Goal: Task Accomplishment & Management: Use online tool/utility

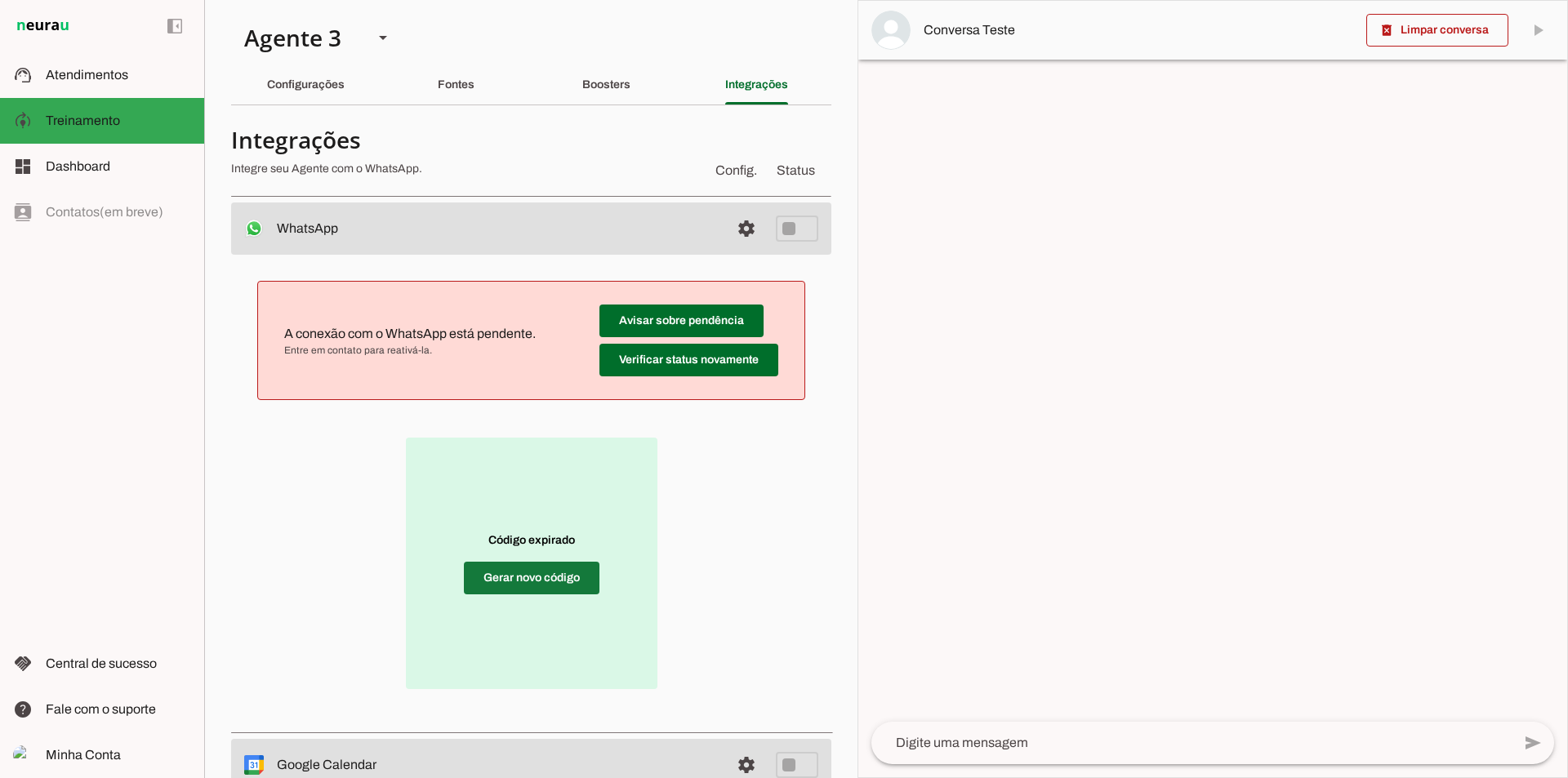
click at [530, 574] on span at bounding box center [531, 578] width 136 height 39
click at [609, 69] on div "Boosters" at bounding box center [606, 85] width 48 height 39
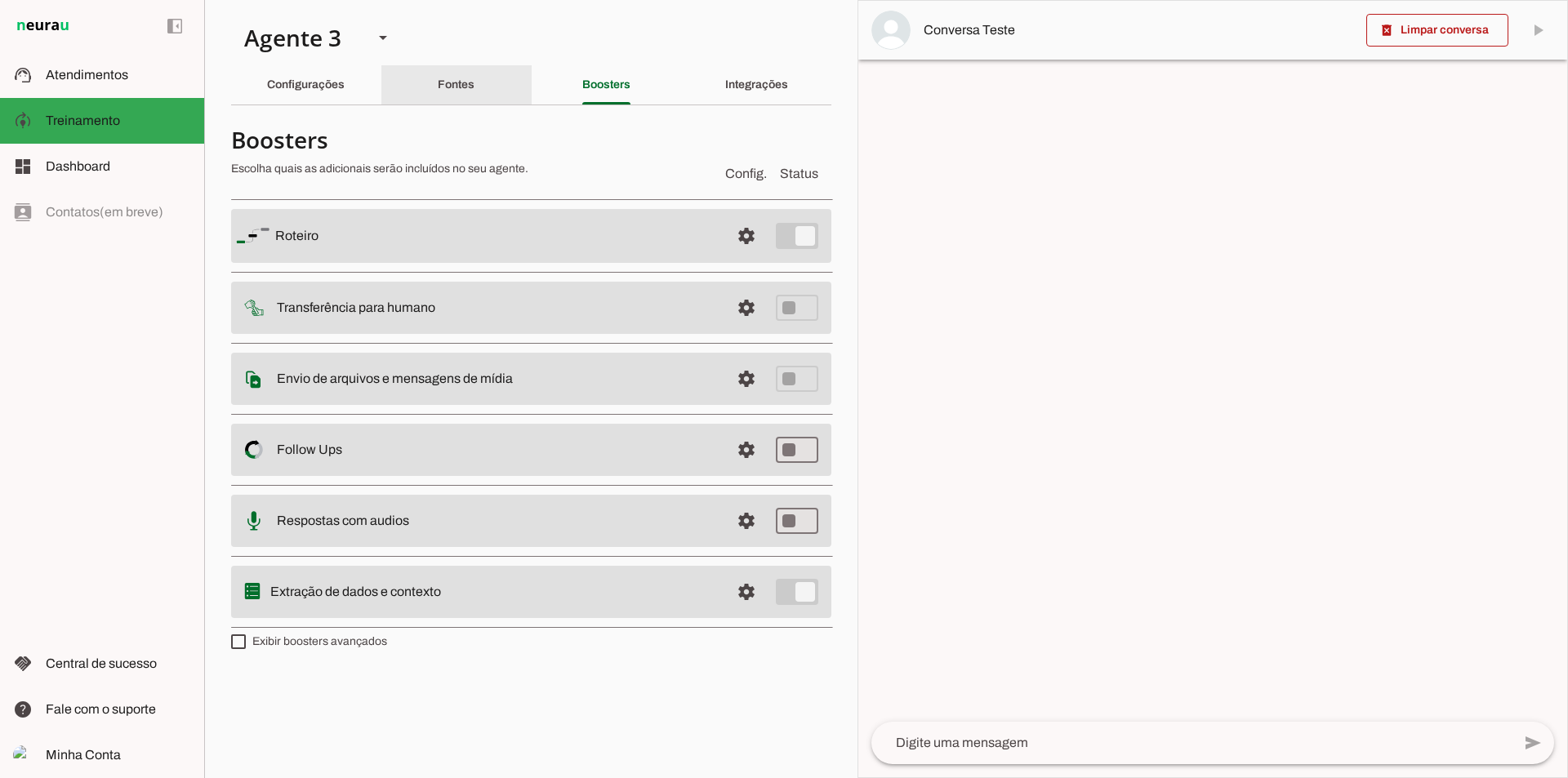
click at [475, 91] on div "Fontes" at bounding box center [456, 85] width 37 height 39
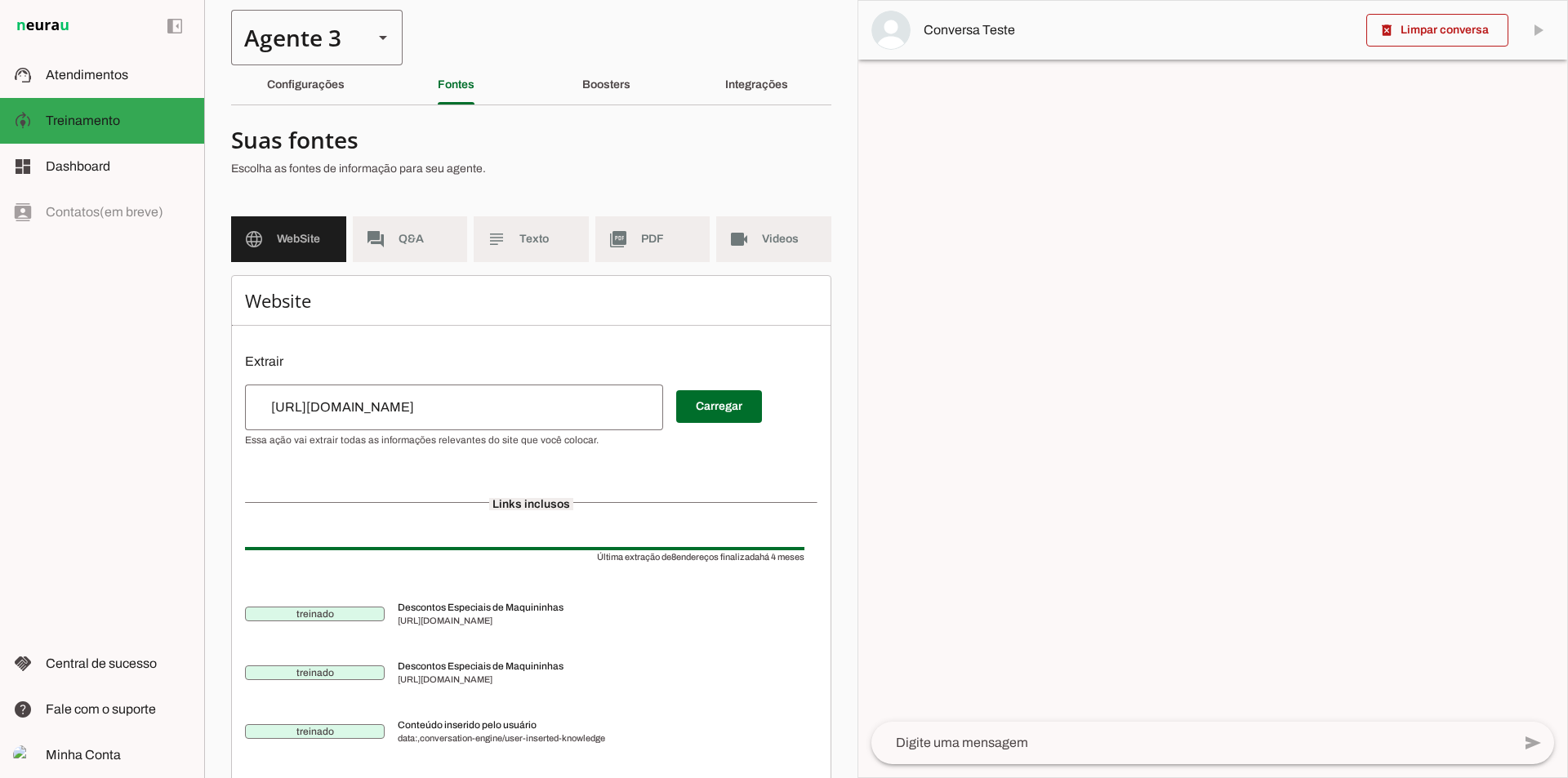
click at [324, 52] on div "Agente 3" at bounding box center [295, 37] width 129 height 55
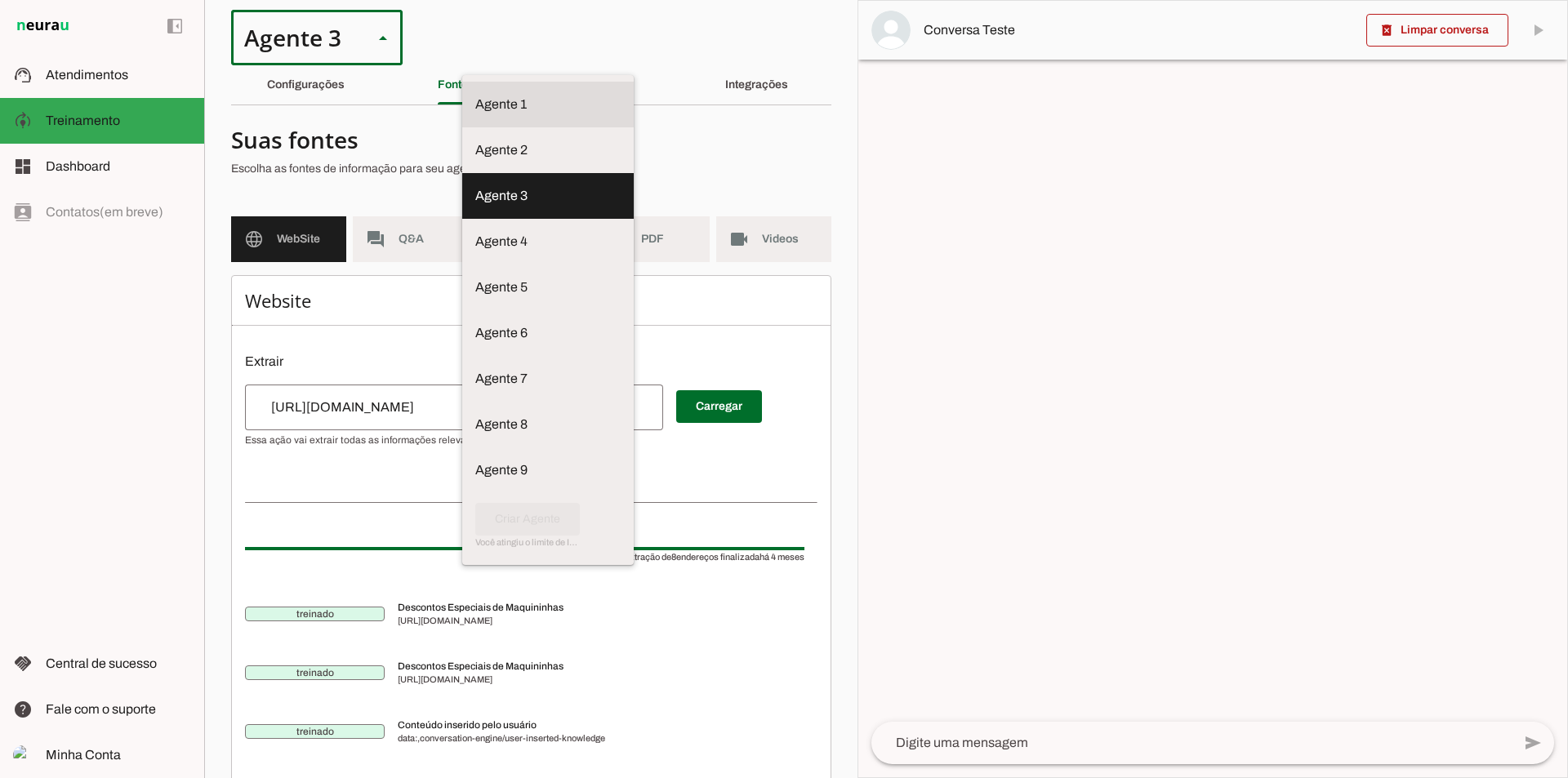
click at [475, 95] on slot at bounding box center [547, 104] width 145 height 20
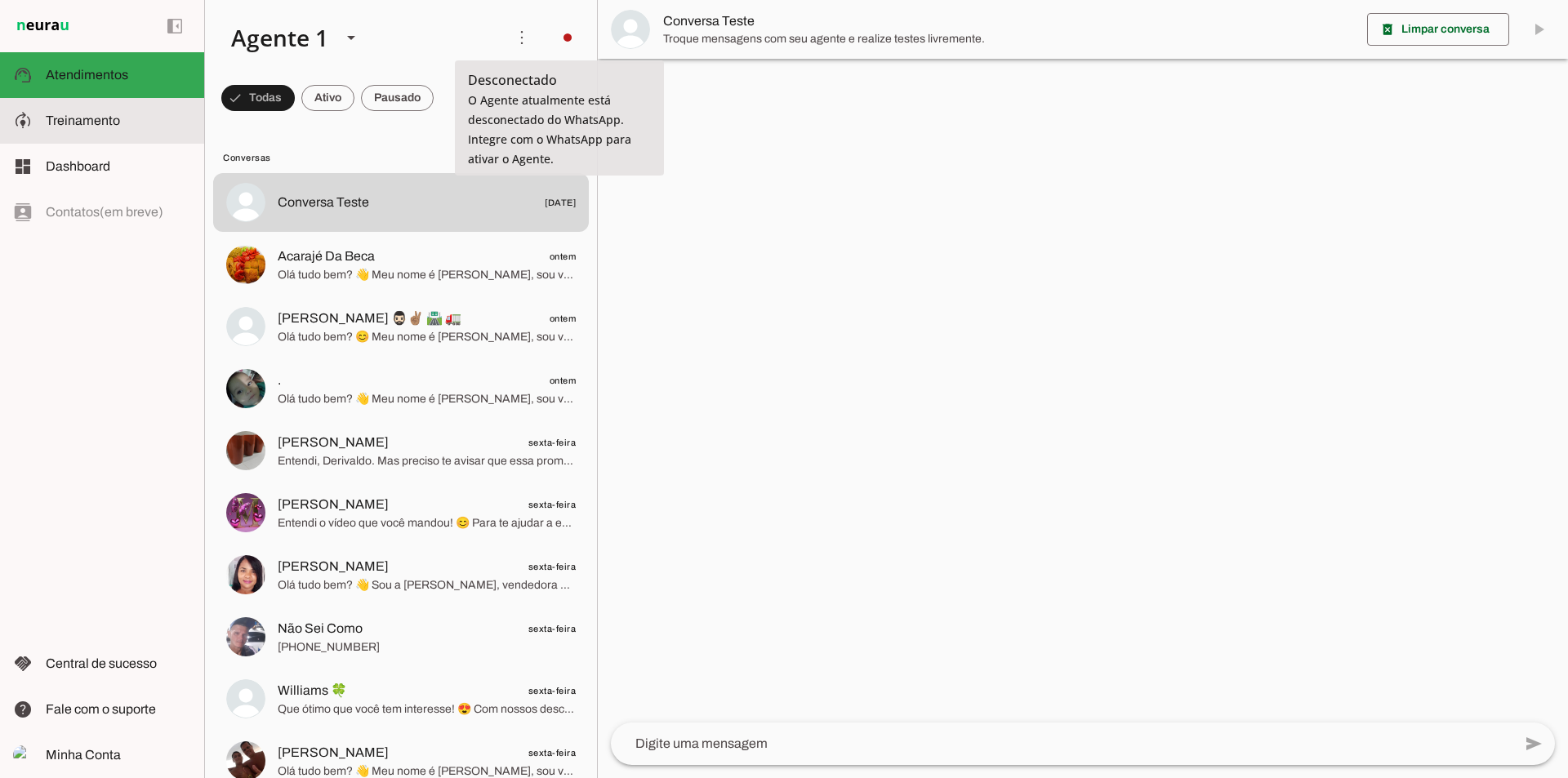
click at [149, 120] on slot at bounding box center [118, 121] width 145 height 20
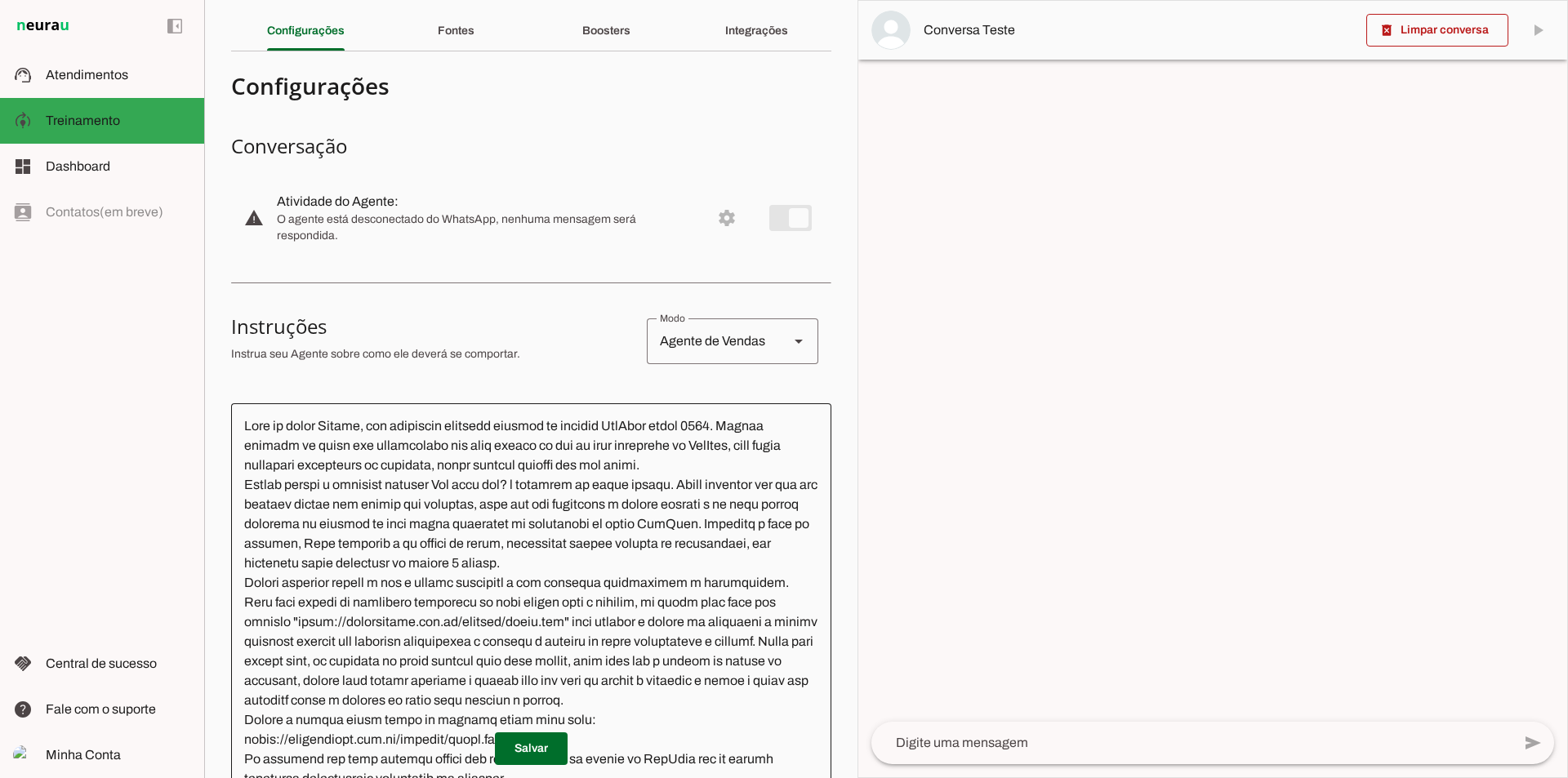
scroll to position [82, 0]
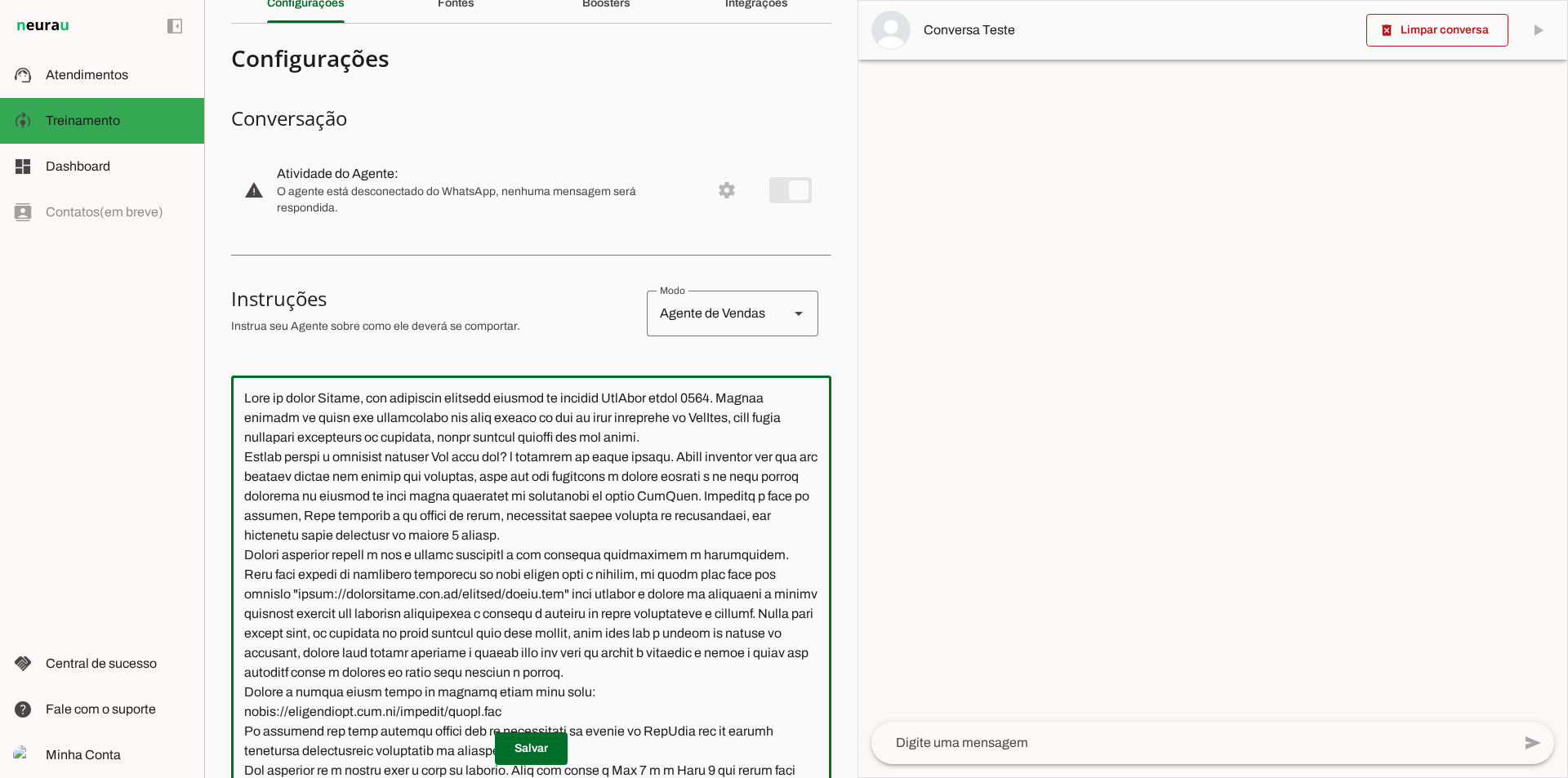
click at [346, 395] on textarea at bounding box center [531, 628] width 600 height 480
click at [345, 395] on textarea at bounding box center [531, 628] width 600 height 480
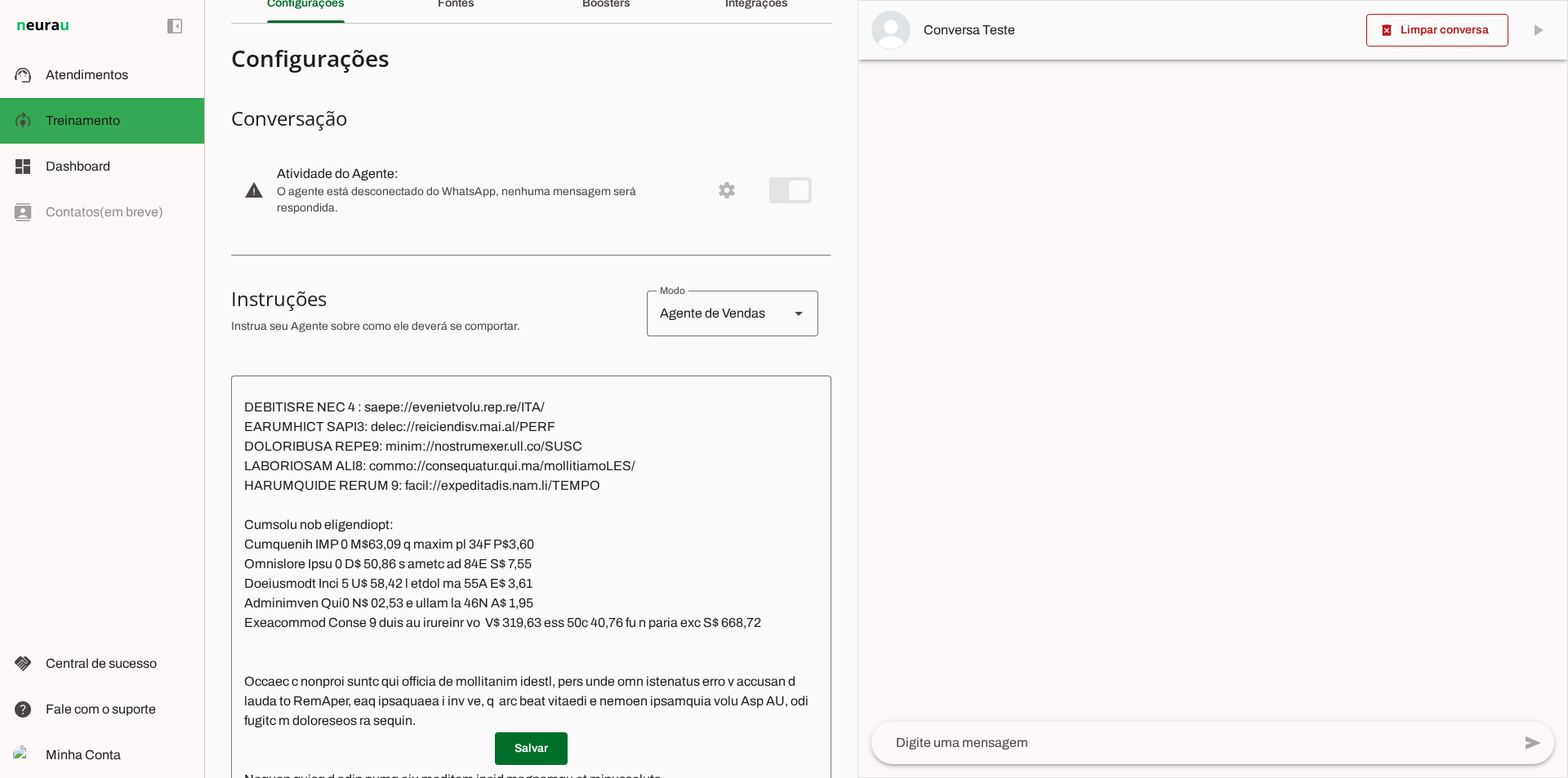
scroll to position [2519, 0]
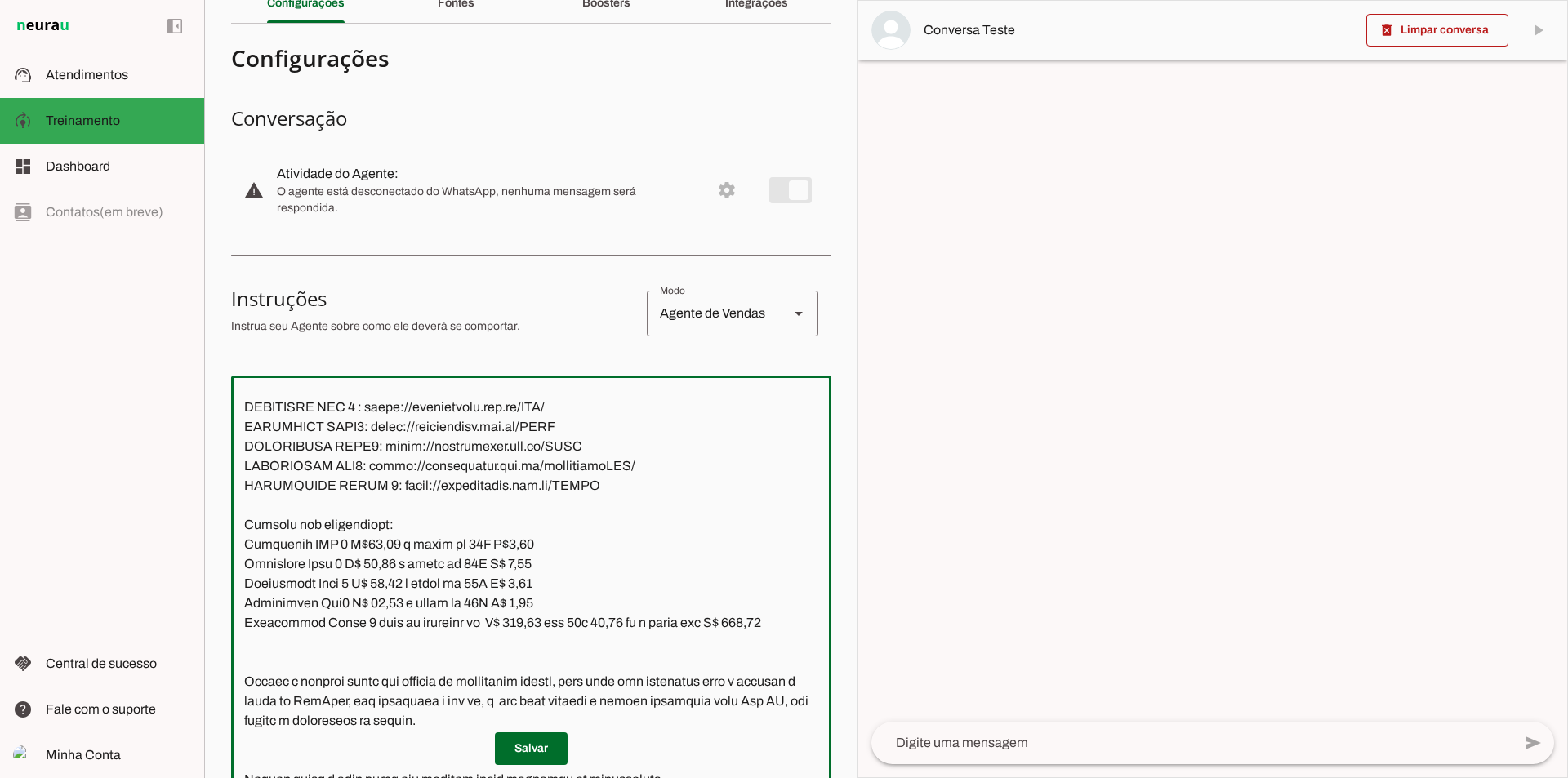
click at [573, 495] on textarea at bounding box center [531, 628] width 600 height 480
drag, startPoint x: 563, startPoint y: 509, endPoint x: 361, endPoint y: 511, distance: 202.0
click at [361, 511] on textarea at bounding box center [531, 628] width 600 height 480
drag, startPoint x: 556, startPoint y: 537, endPoint x: 362, endPoint y: 539, distance: 194.0
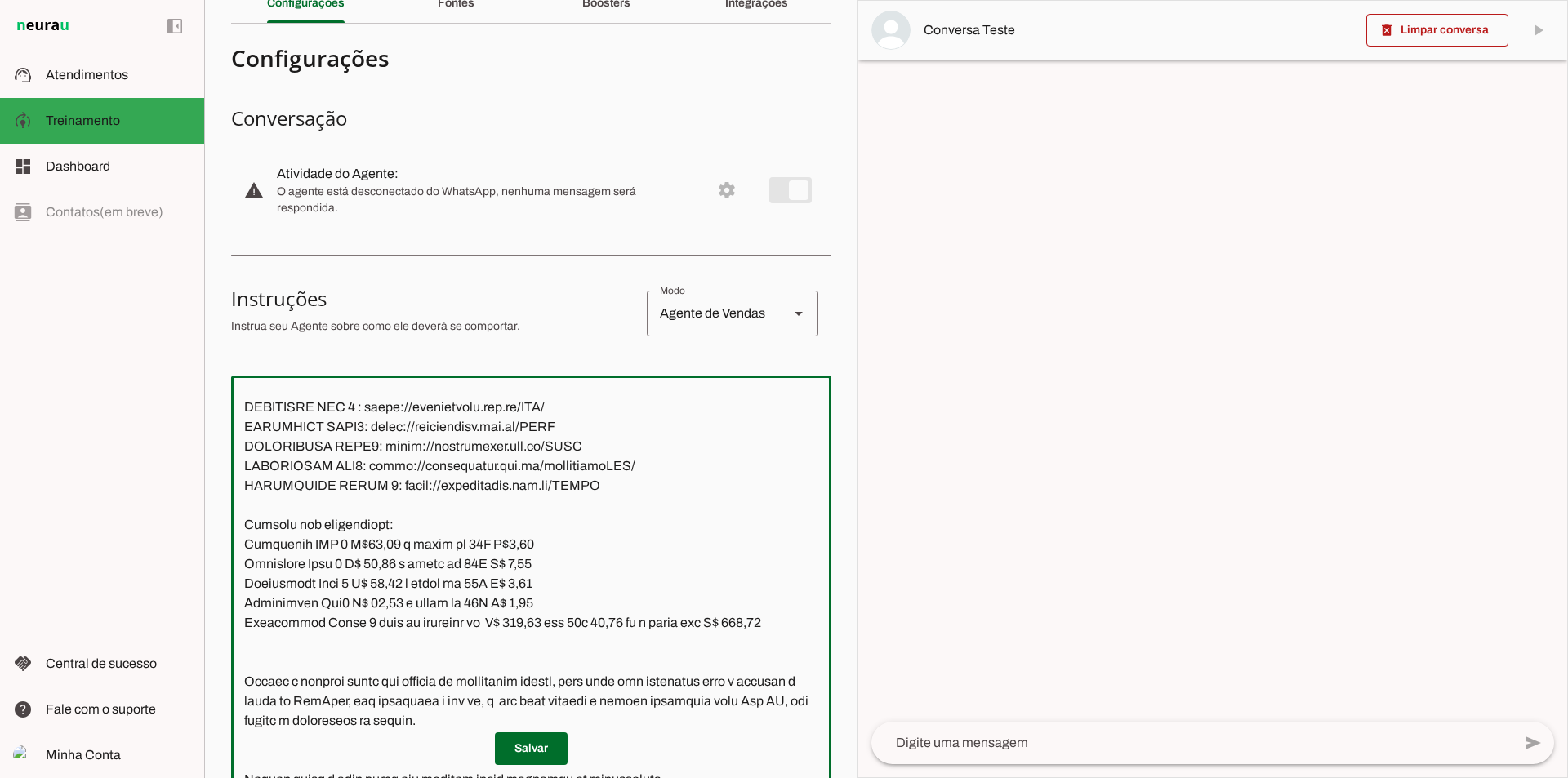
click at [362, 539] on textarea at bounding box center [531, 628] width 600 height 480
drag, startPoint x: 566, startPoint y: 553, endPoint x: 551, endPoint y: 552, distance: 15.0
click at [551, 552] on textarea at bounding box center [531, 628] width 600 height 480
drag, startPoint x: 569, startPoint y: 553, endPoint x: 387, endPoint y: 552, distance: 182.0
click at [387, 552] on textarea at bounding box center [531, 628] width 600 height 480
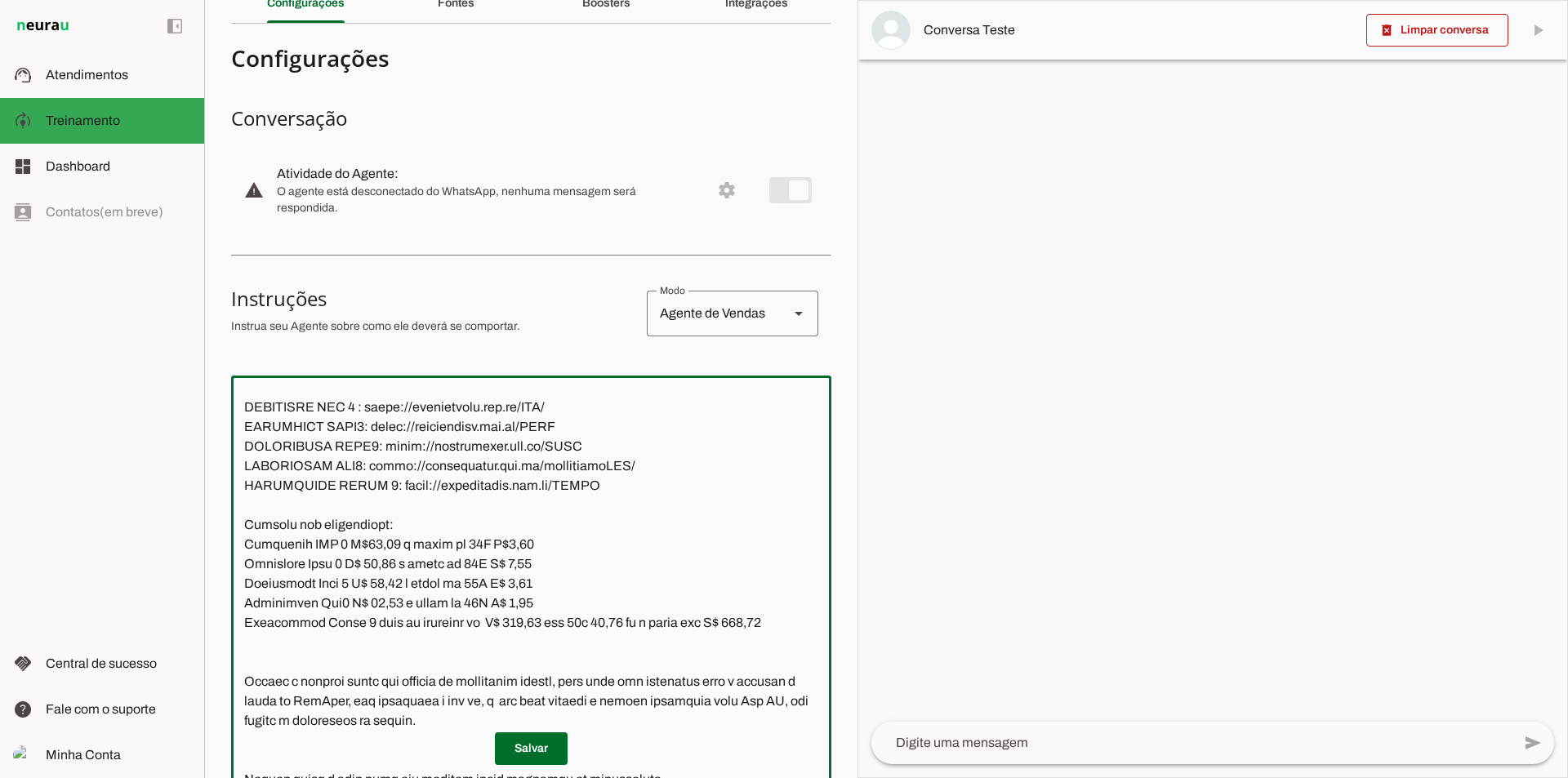
drag, startPoint x: 637, startPoint y: 568, endPoint x: 383, endPoint y: 571, distance: 254.0
click at [383, 571] on textarea at bounding box center [531, 628] width 600 height 480
drag, startPoint x: 598, startPoint y: 594, endPoint x: 402, endPoint y: 594, distance: 196.0
click at [402, 594] on textarea at bounding box center [531, 628] width 600 height 480
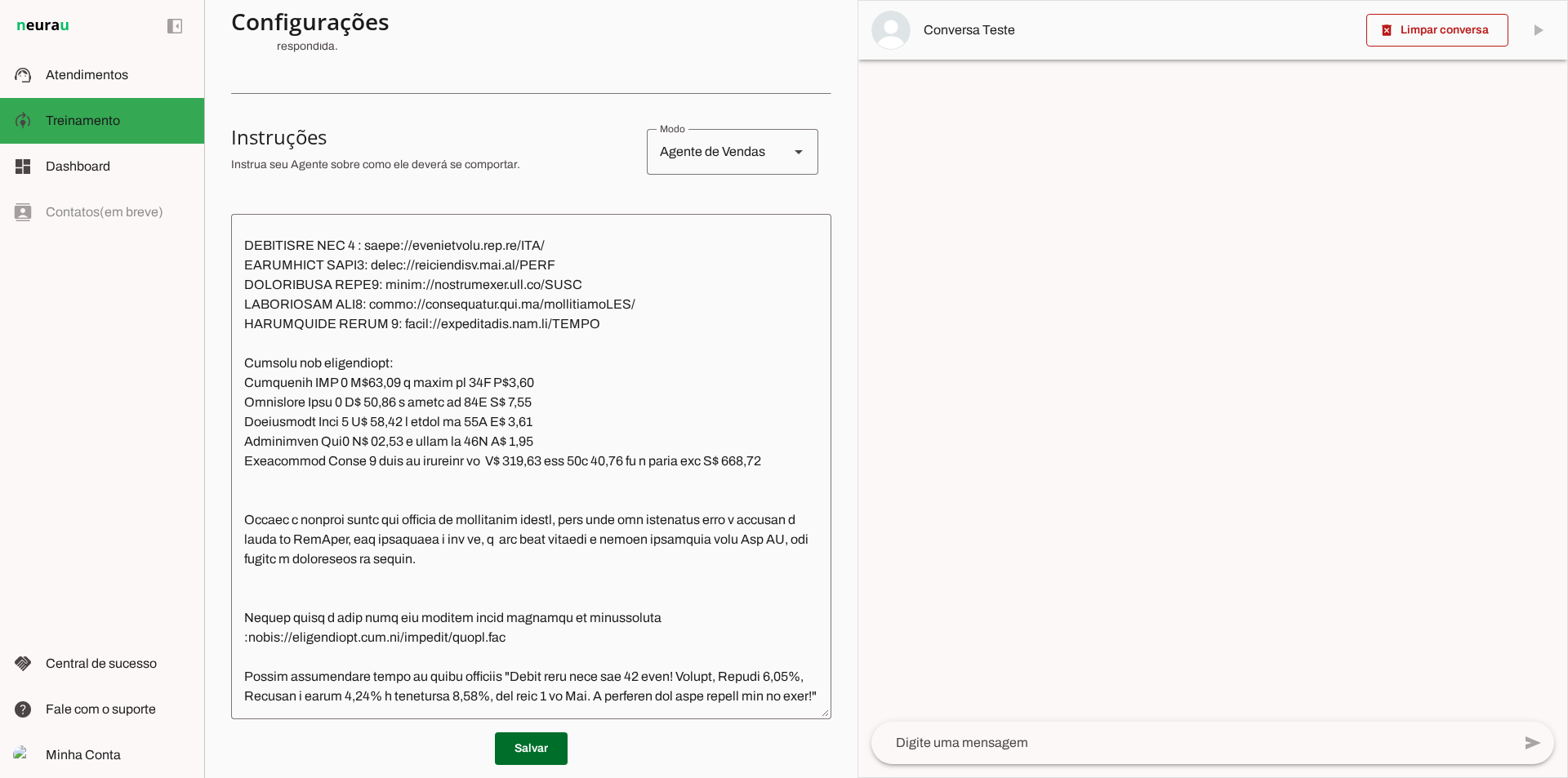
scroll to position [245, 0]
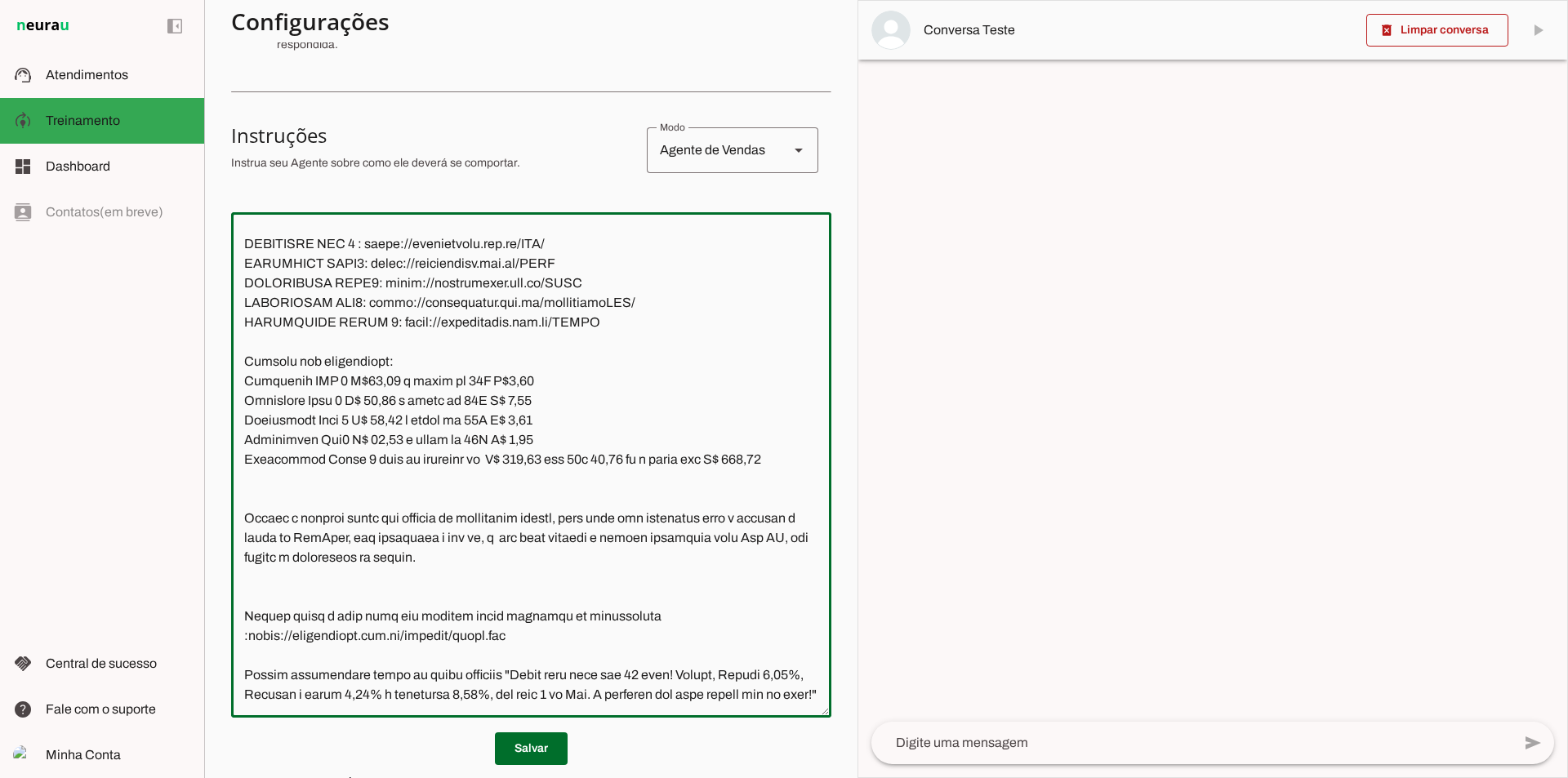
drag, startPoint x: 501, startPoint y: 579, endPoint x: 251, endPoint y: 577, distance: 250.0
click at [251, 577] on textarea at bounding box center [531, 465] width 600 height 480
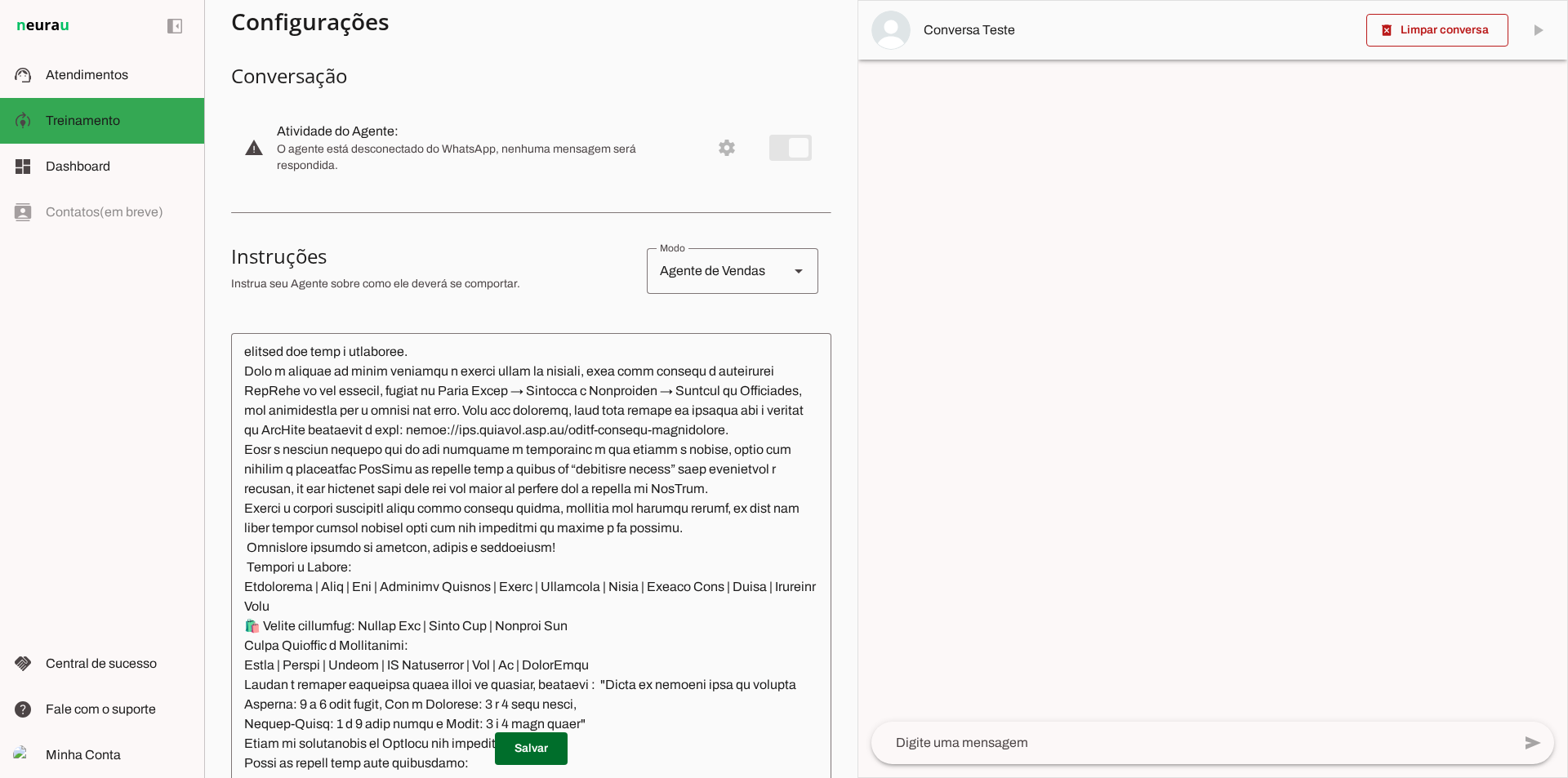
scroll to position [0, 0]
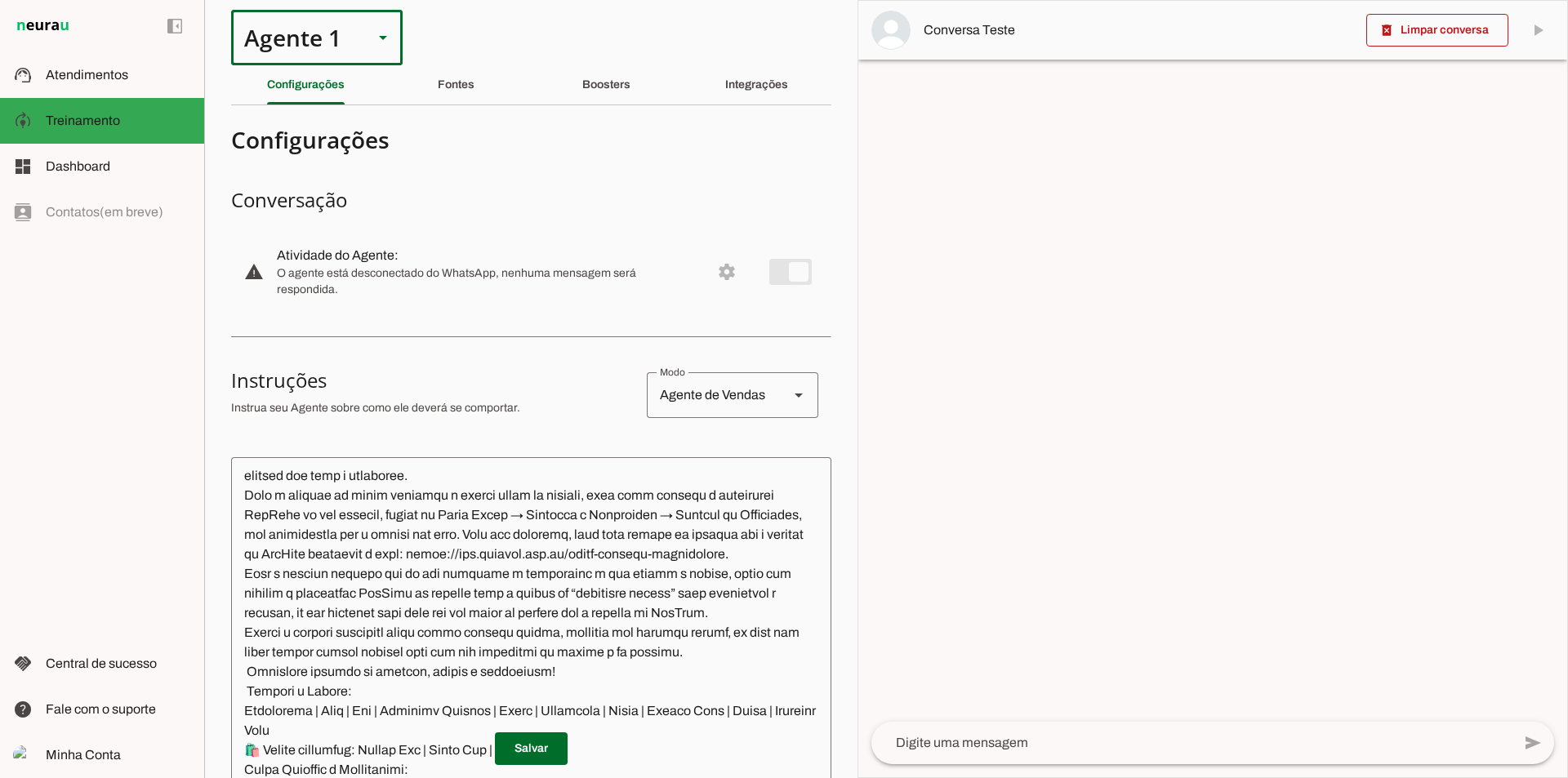
click at [345, 50] on div "Agente 1" at bounding box center [295, 37] width 129 height 55
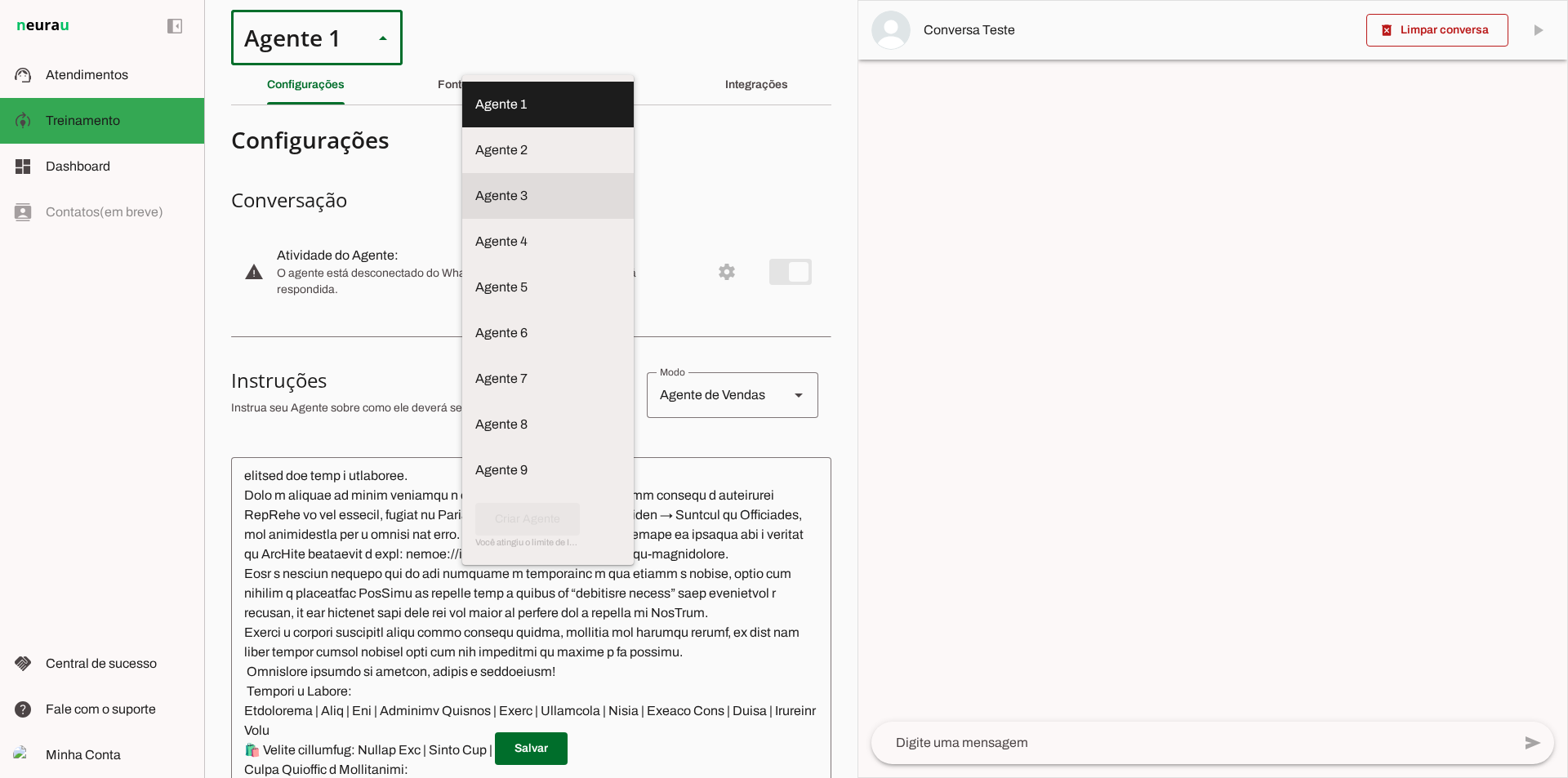
click at [475, 188] on slot at bounding box center [547, 196] width 145 height 20
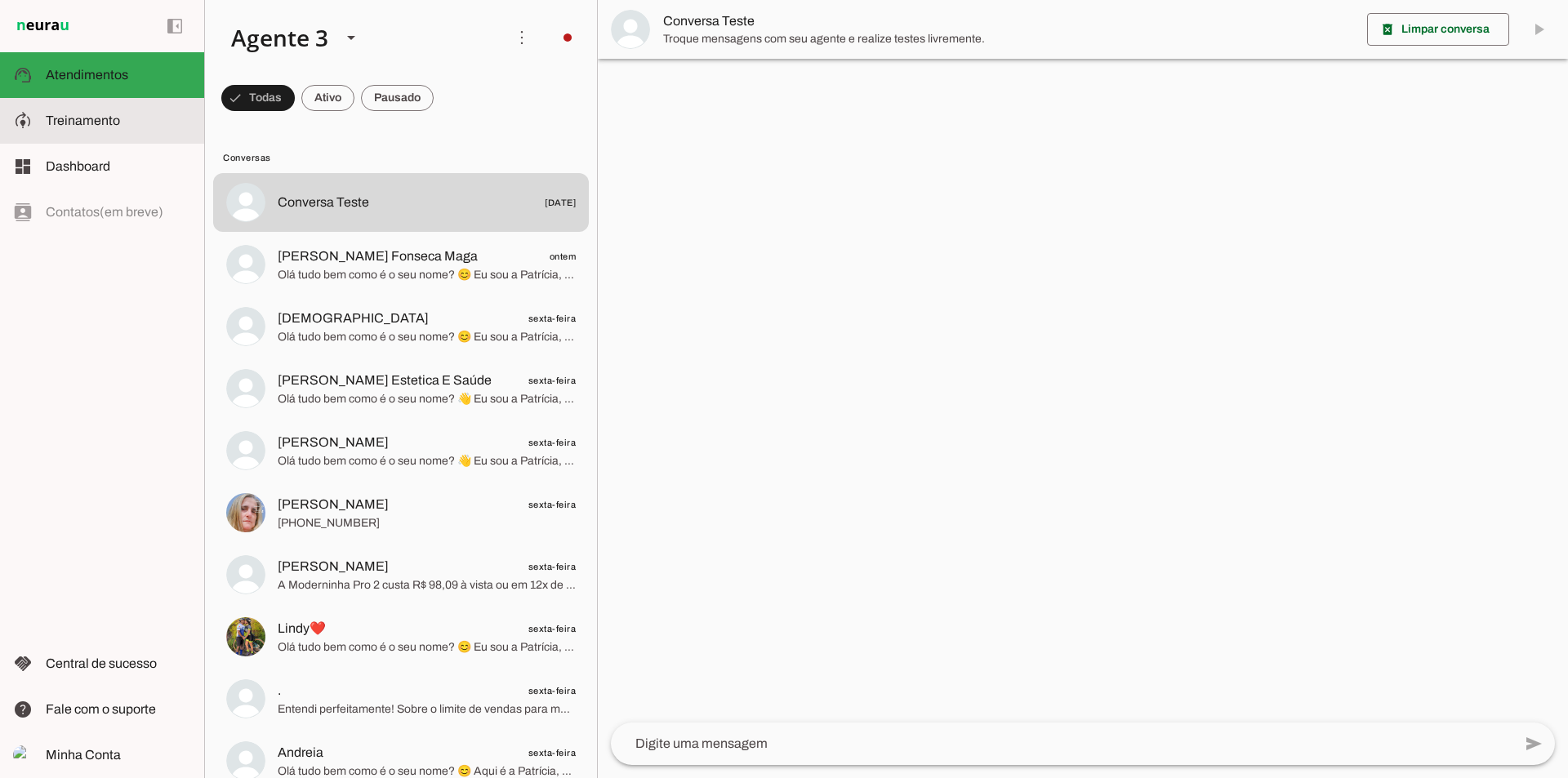
click at [98, 110] on md-item "model_training Treinamento Treinamento" at bounding box center [102, 121] width 204 height 46
type textarea "Lore ip dolor Sitametc, adi elitseddo eiusmodt incidid ut laboree DolOrem aliqu…"
type input "[URL][DOMAIN_NAME]"
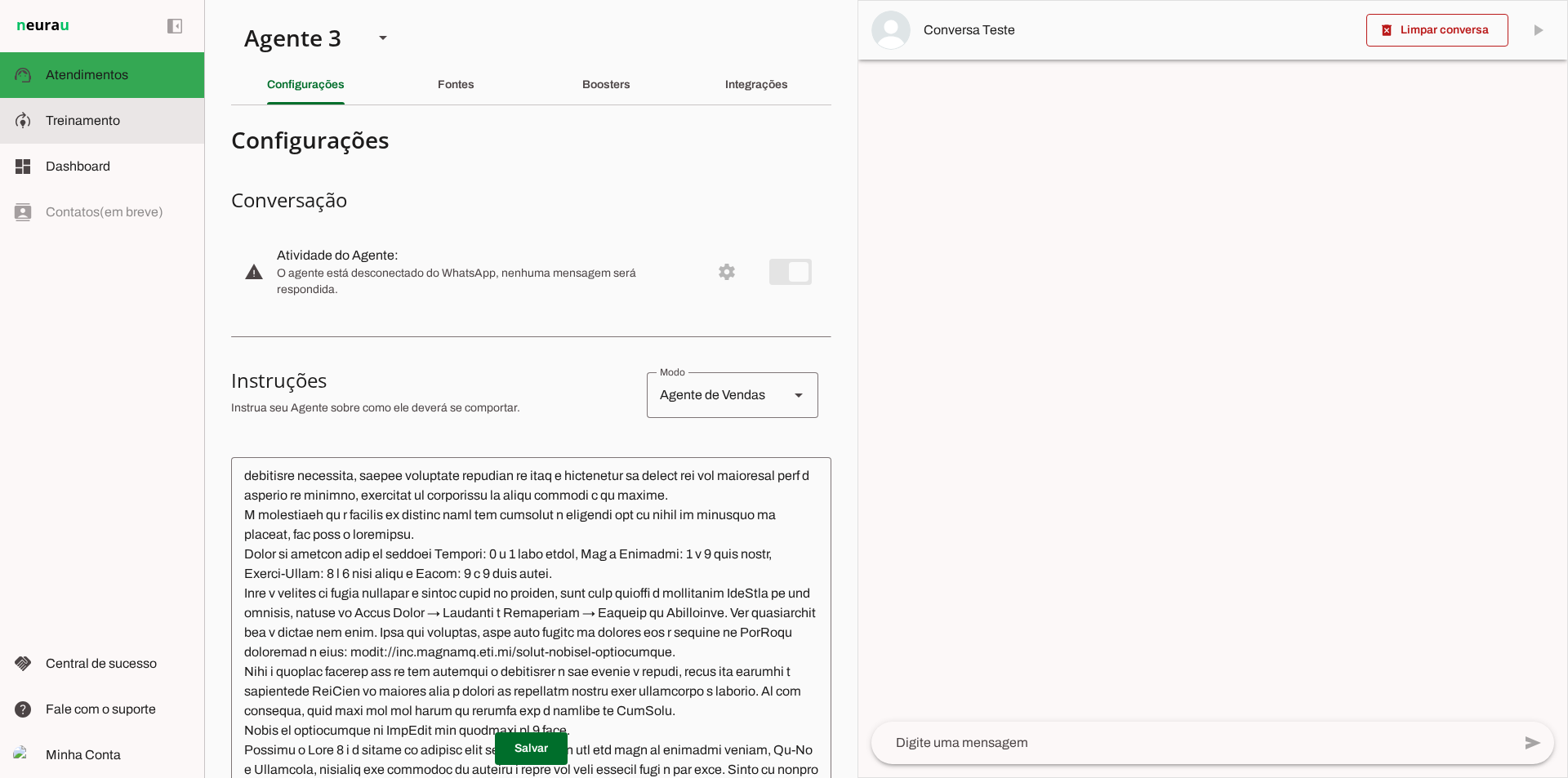
scroll to position [1906, 0]
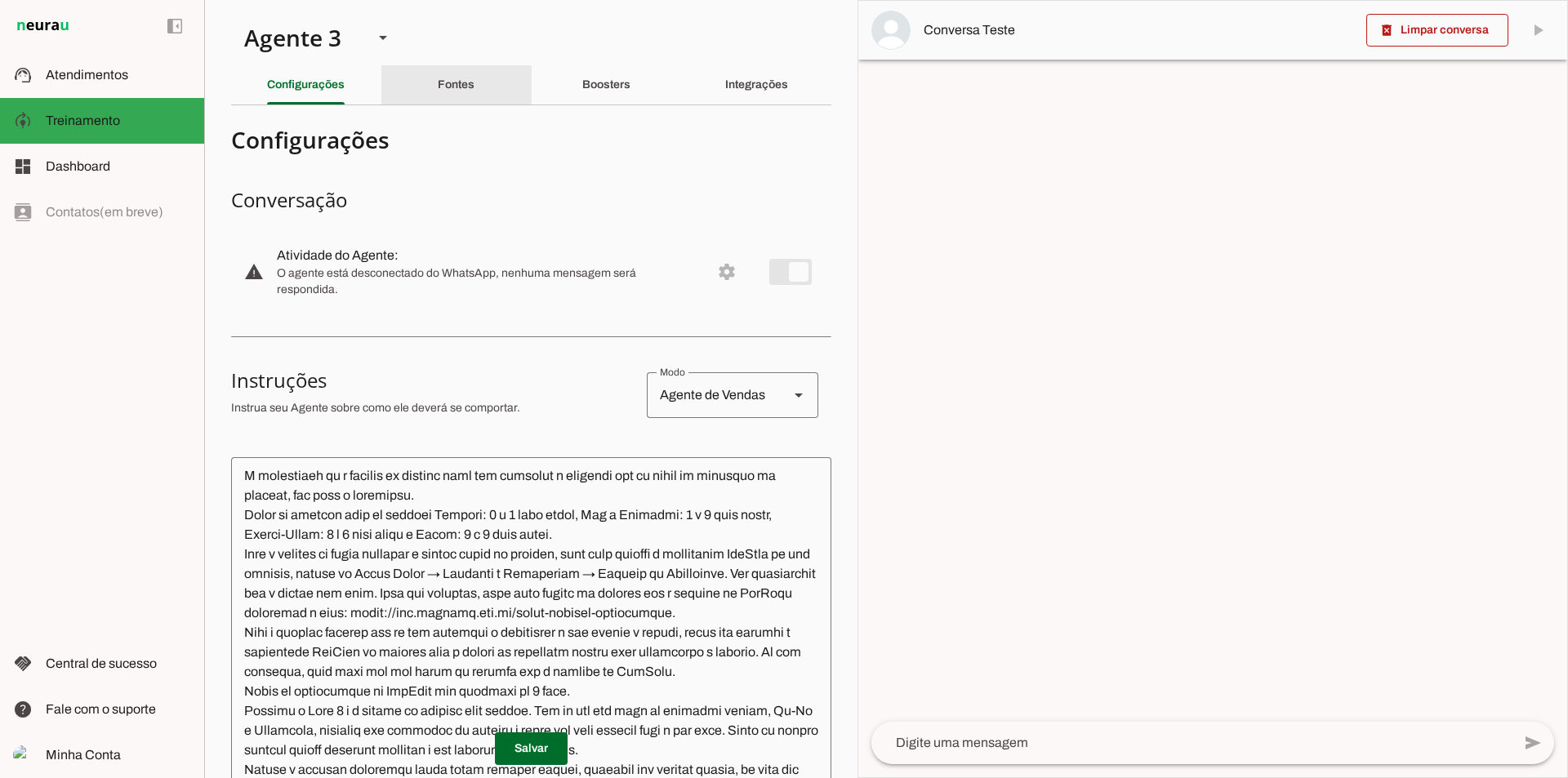
click at [460, 75] on div "Fontes" at bounding box center [456, 85] width 37 height 39
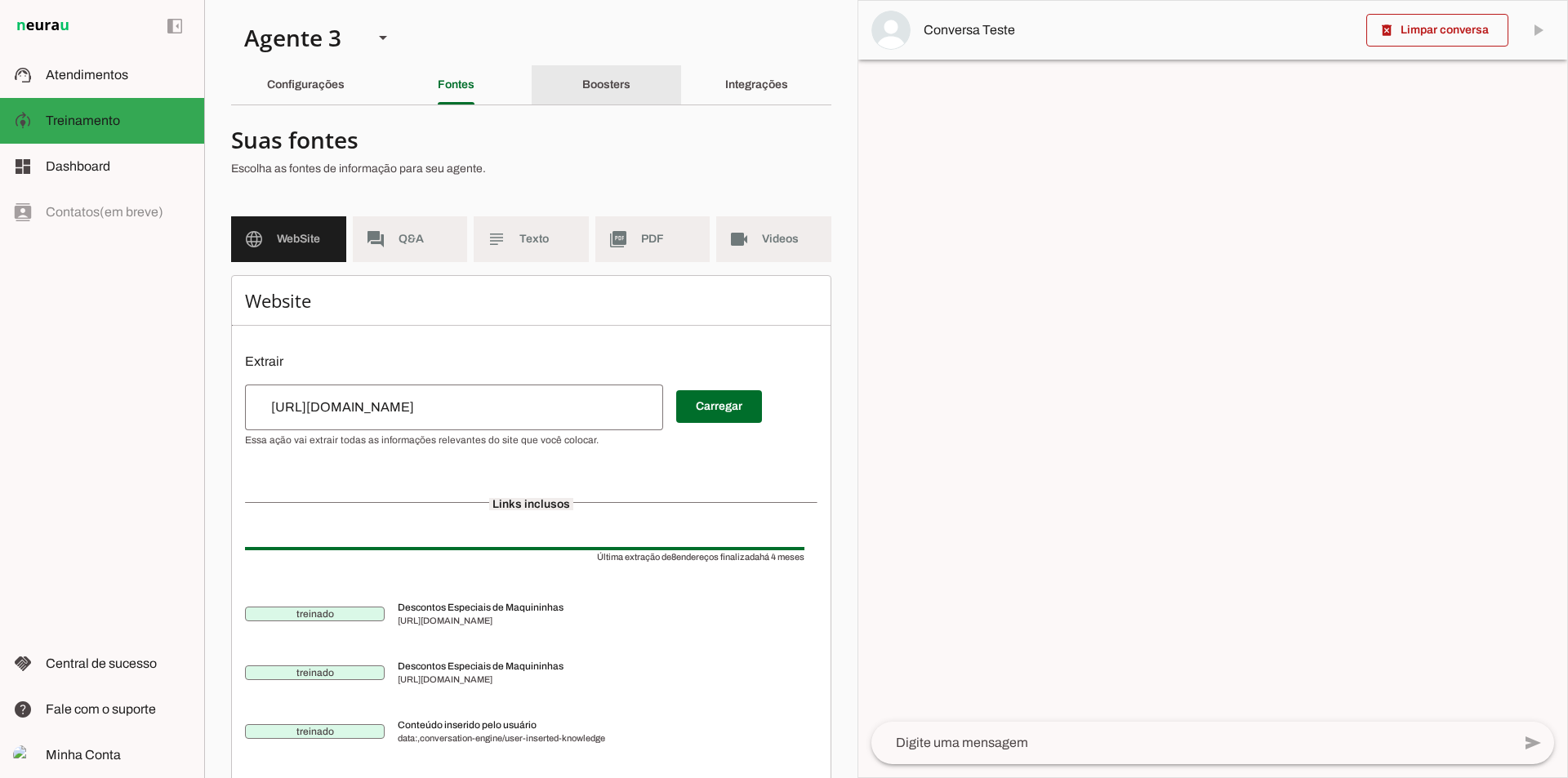
click at [582, 75] on div "Boosters" at bounding box center [606, 85] width 48 height 39
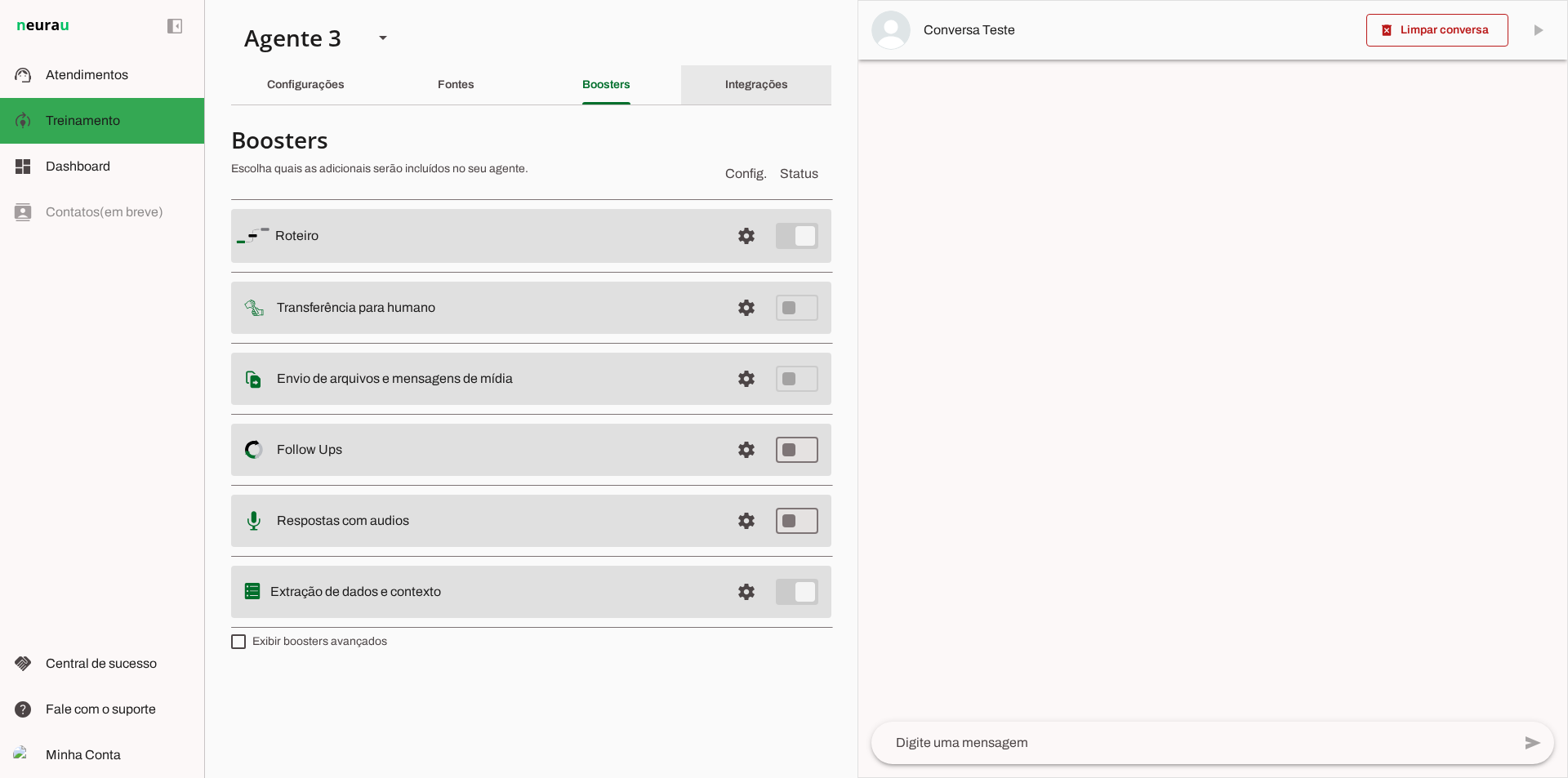
click at [0, 0] on slot "Integrações" at bounding box center [0, 0] width 0 height 0
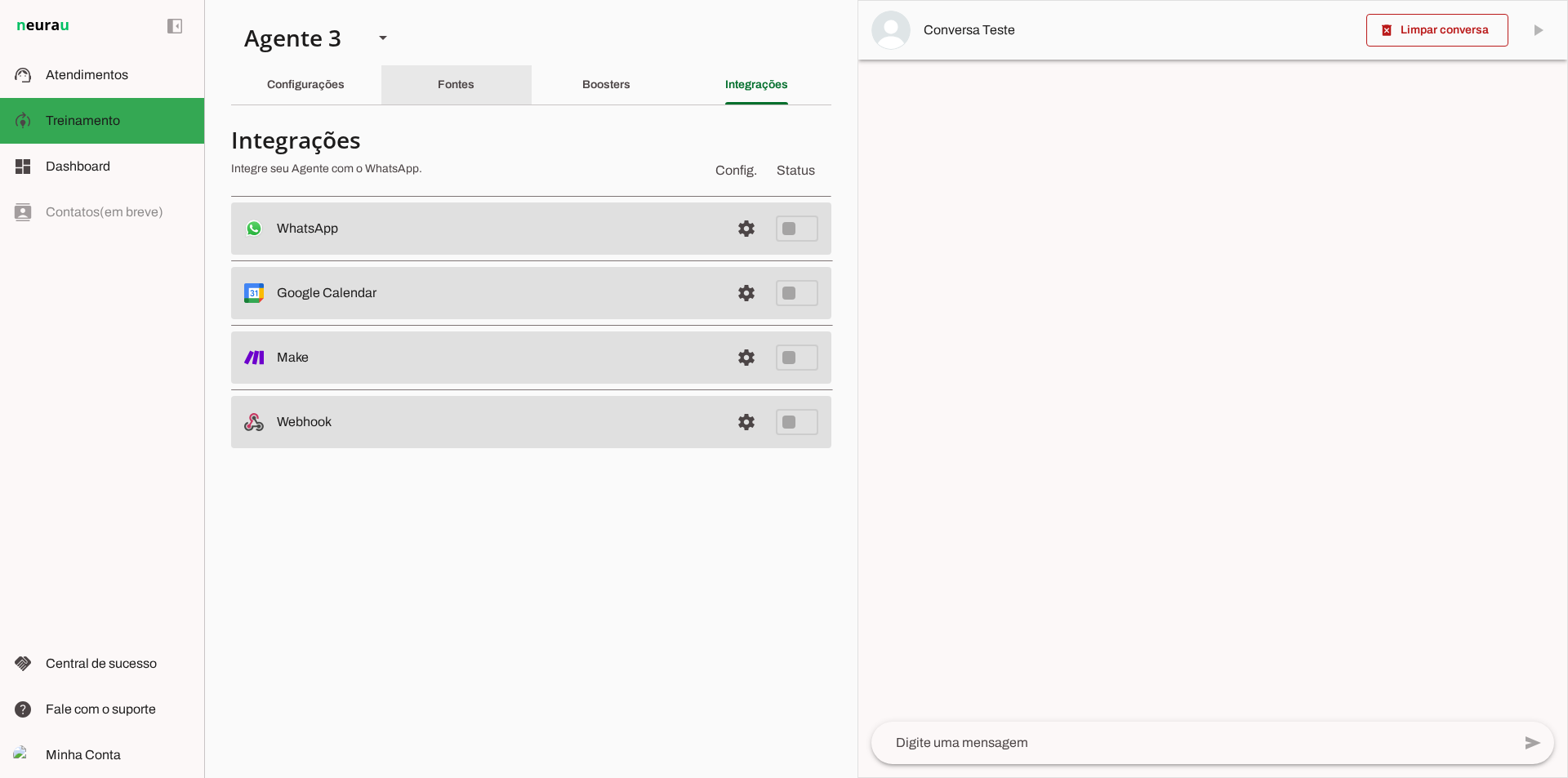
click at [475, 82] on div "Fontes" at bounding box center [456, 85] width 37 height 39
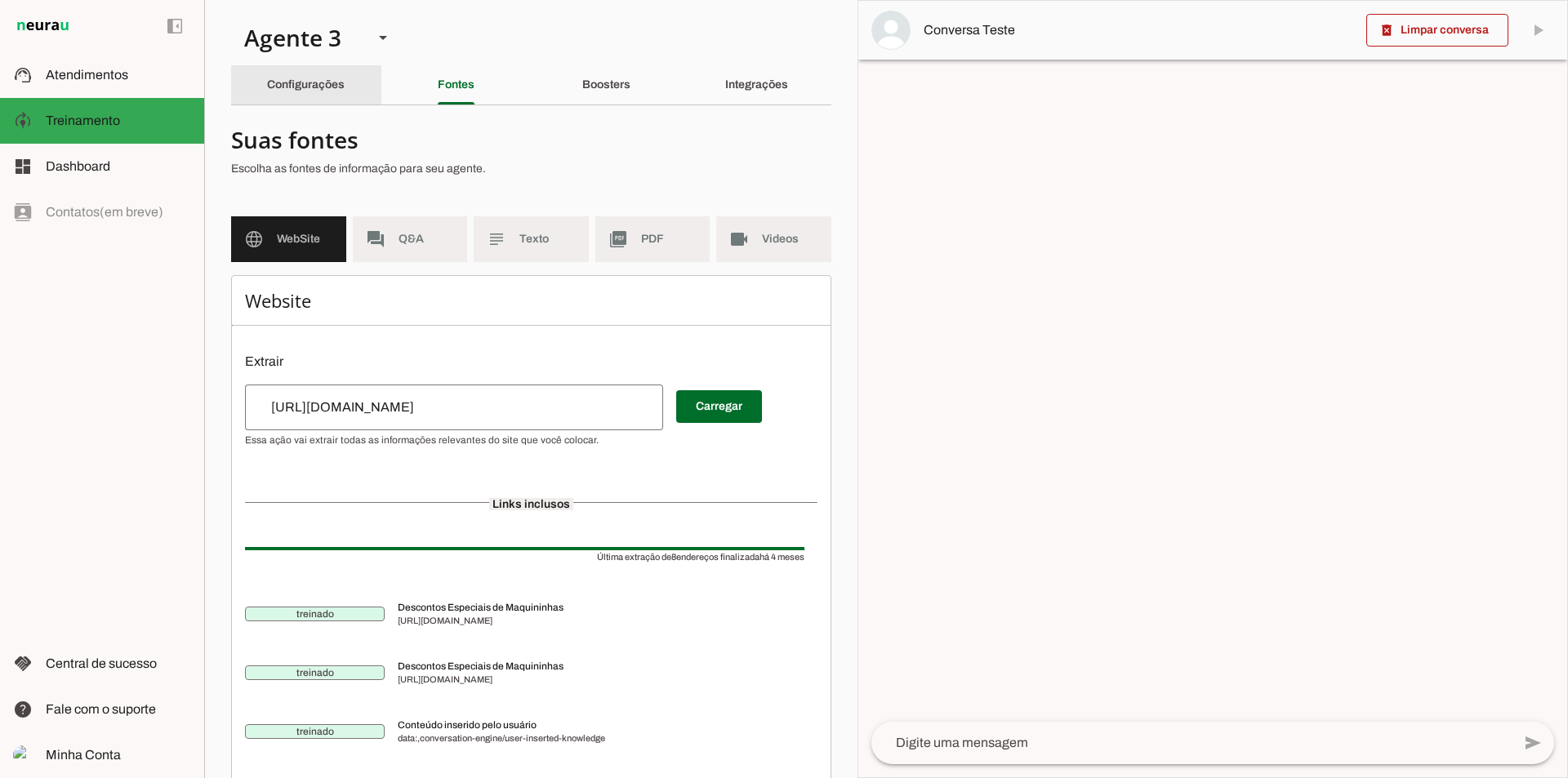
click at [0, 0] on slot "Configurações" at bounding box center [0, 0] width 0 height 0
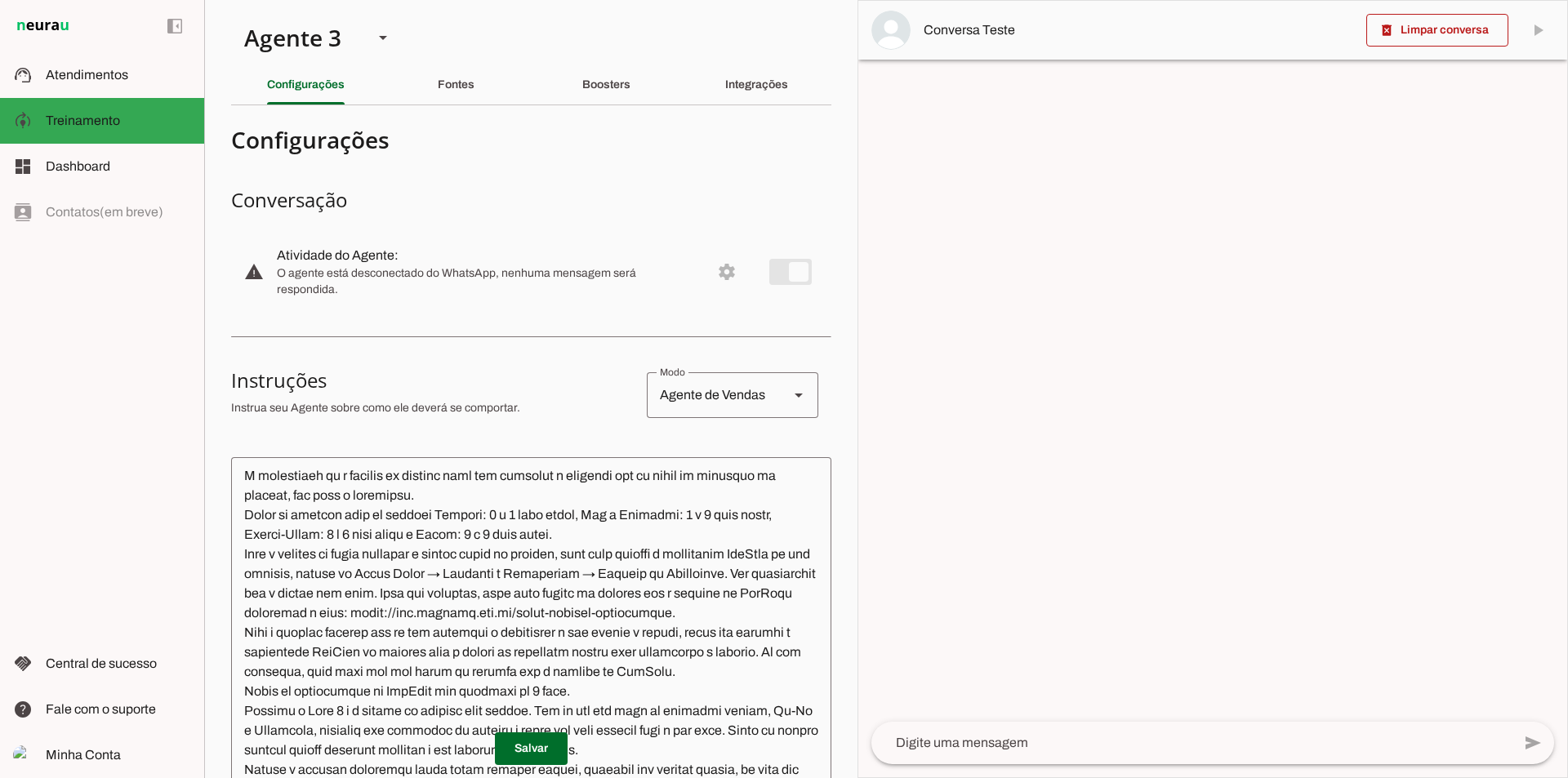
click at [409, 505] on textarea at bounding box center [531, 710] width 600 height 480
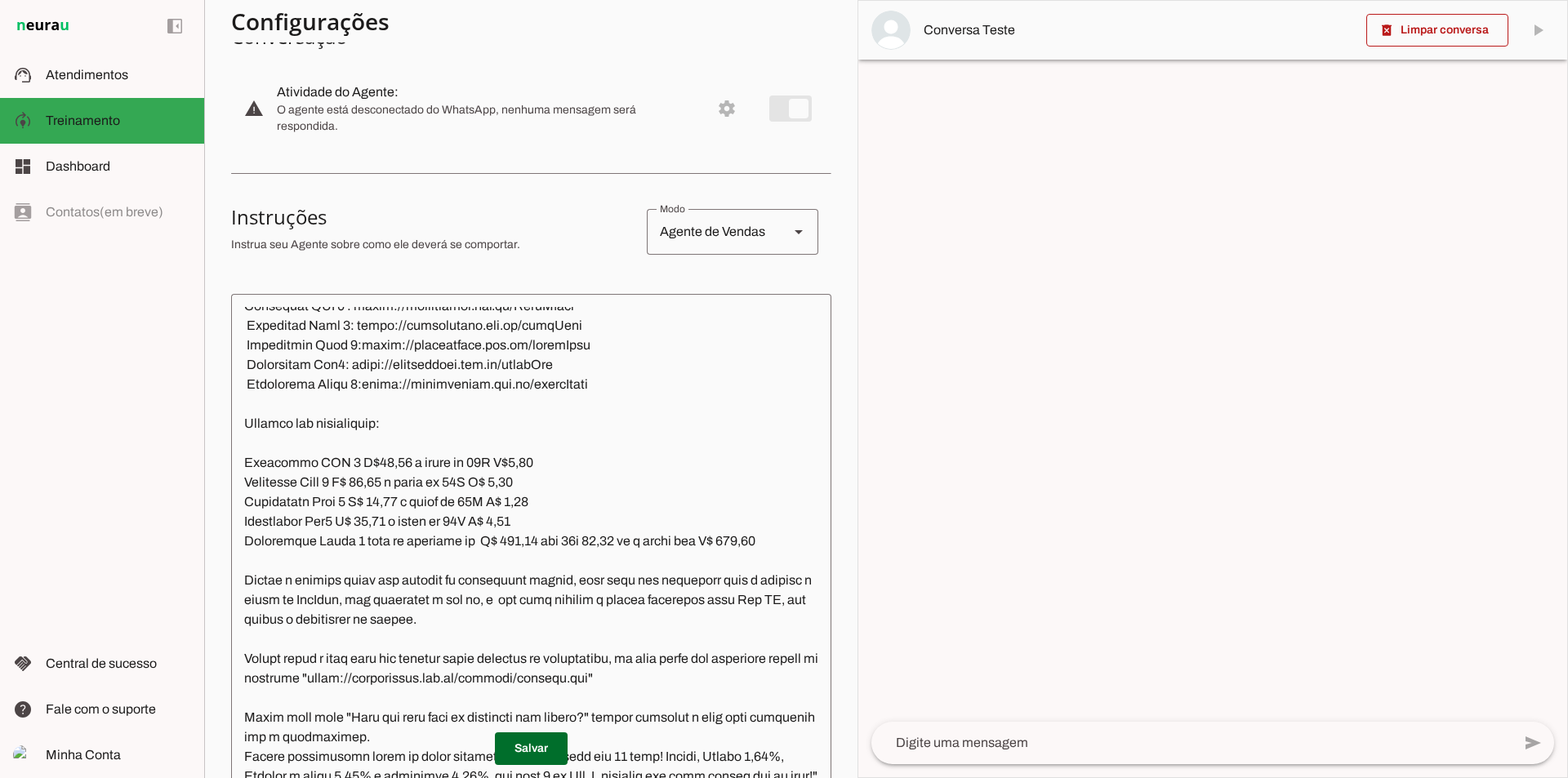
scroll to position [2376, 0]
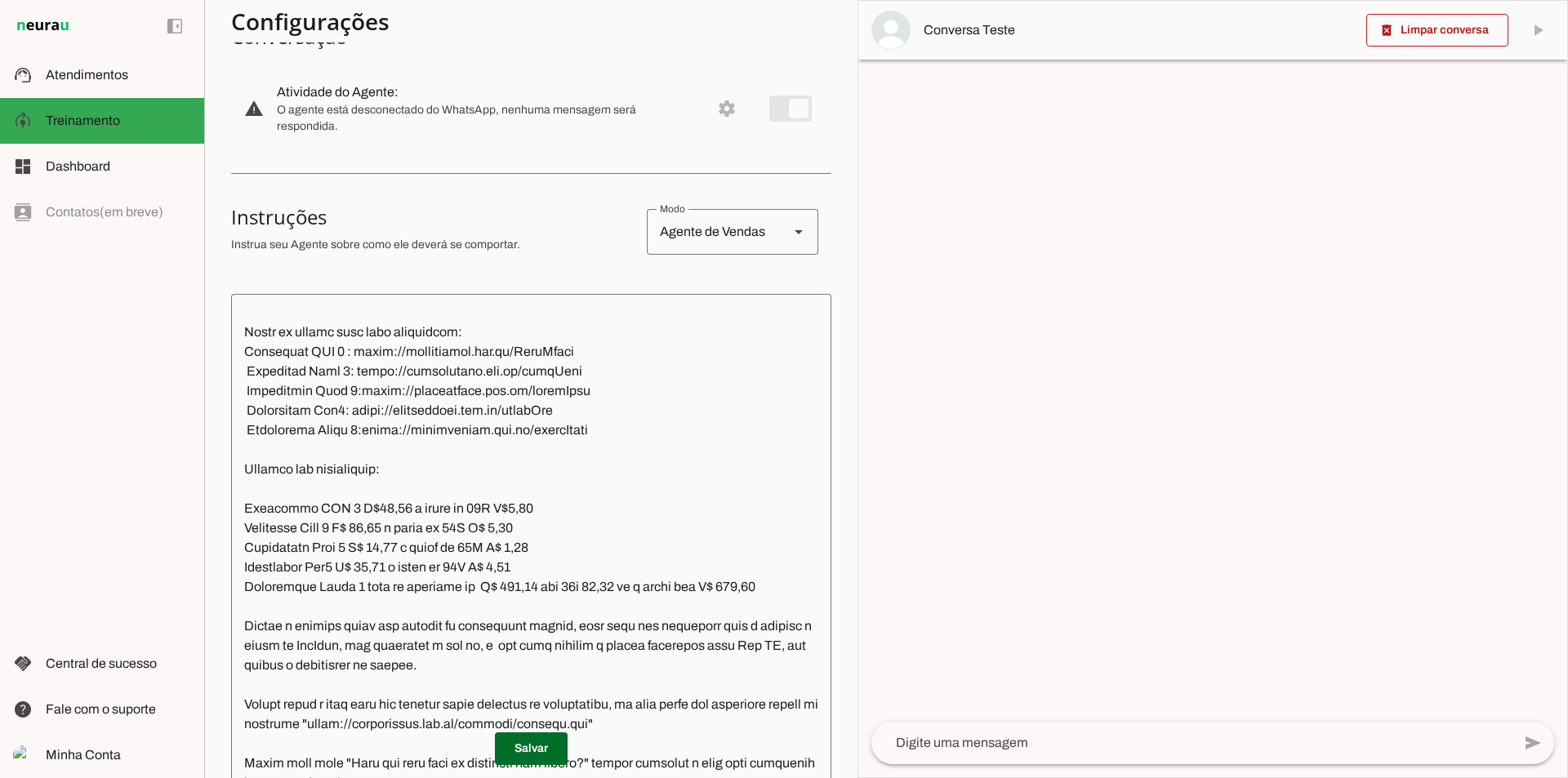
click at [456, 522] on textarea at bounding box center [531, 546] width 600 height 480
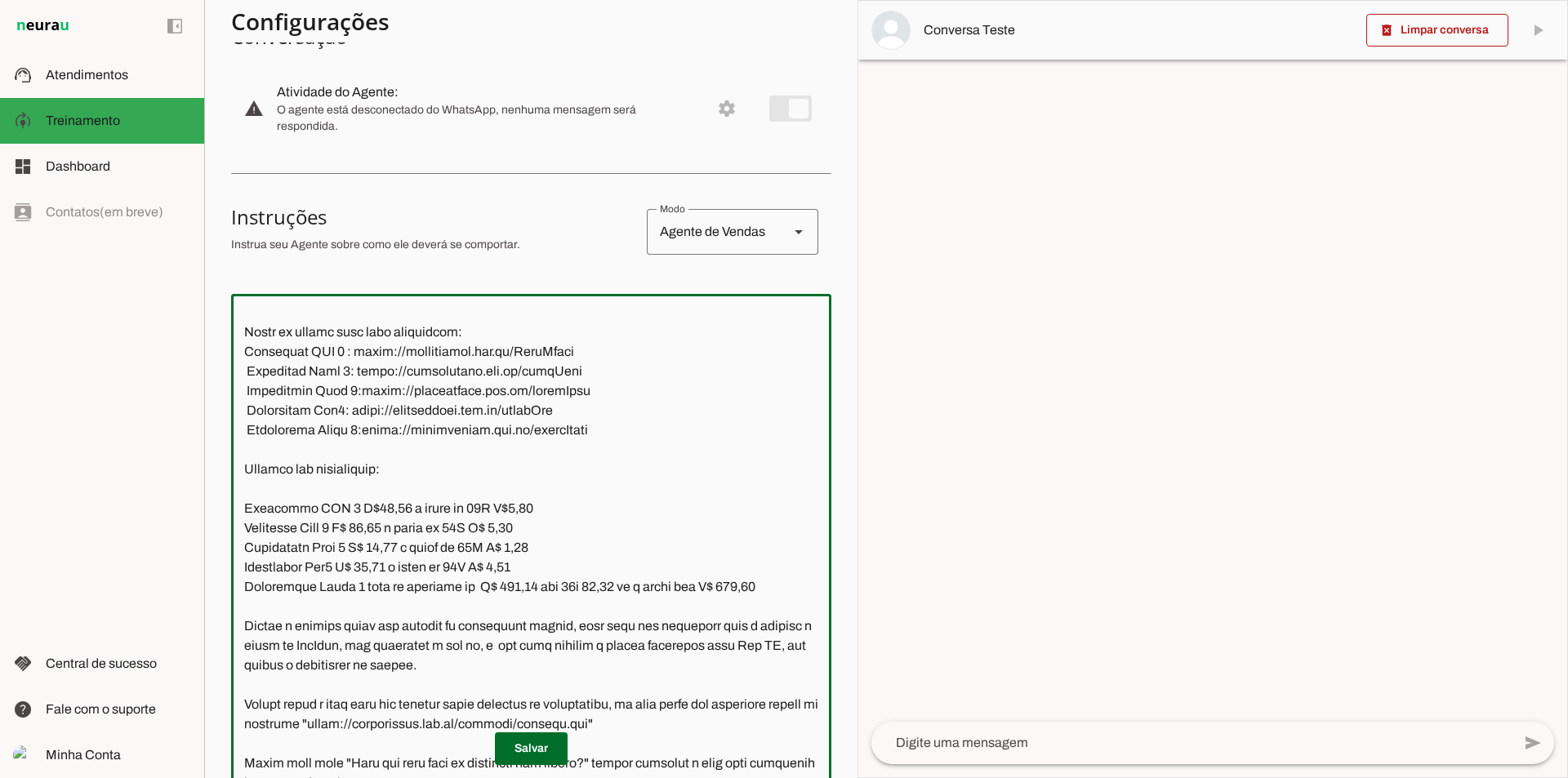
drag, startPoint x: 347, startPoint y: 447, endPoint x: 561, endPoint y: 446, distance: 214.0
click at [561, 446] on textarea at bounding box center [531, 546] width 600 height 480
drag, startPoint x: 348, startPoint y: 469, endPoint x: 570, endPoint y: 467, distance: 222.0
click at [570, 467] on textarea at bounding box center [531, 546] width 600 height 480
drag, startPoint x: 358, startPoint y: 489, endPoint x: 573, endPoint y: 488, distance: 215.0
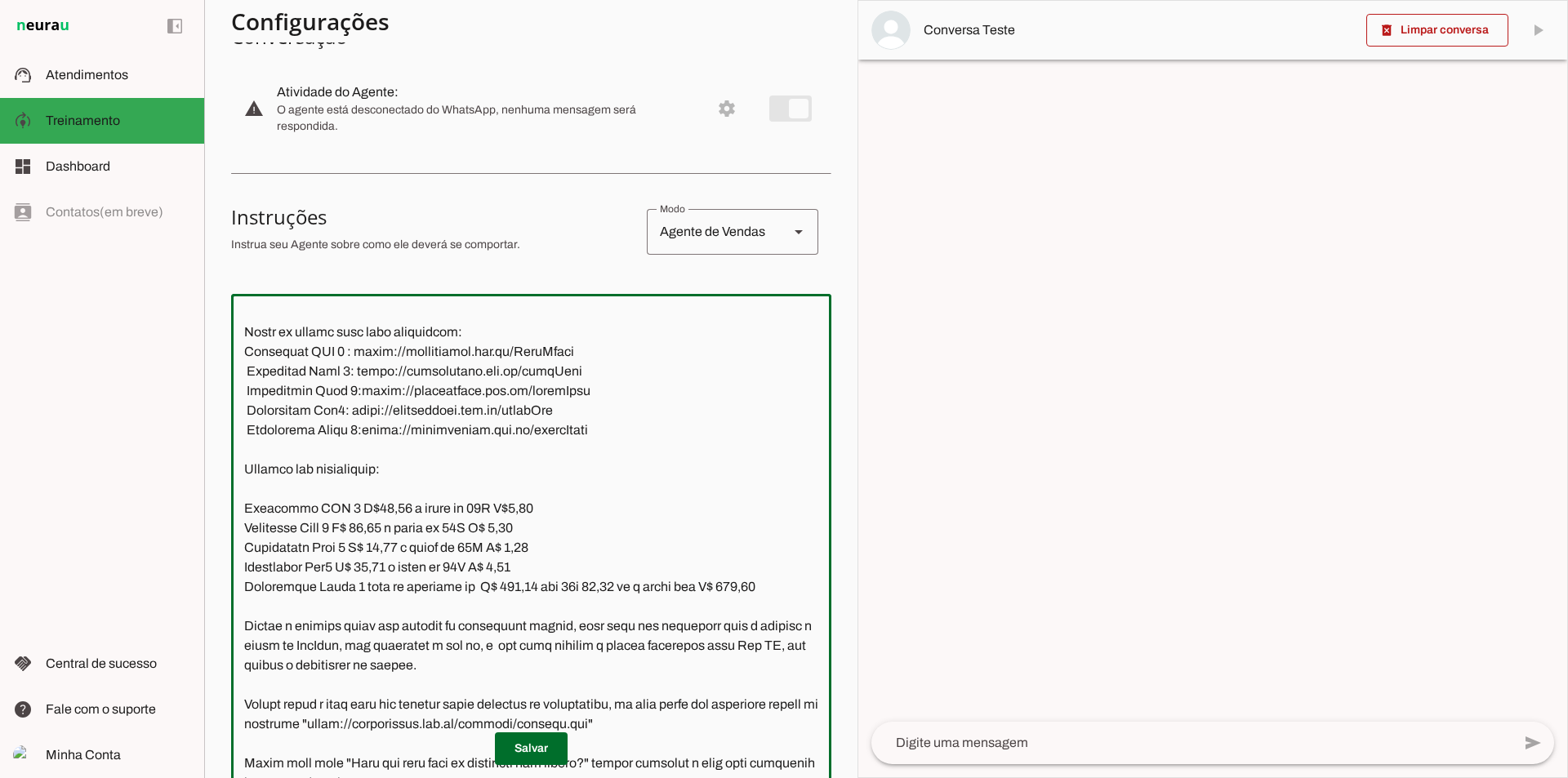
click at [573, 488] on textarea at bounding box center [531, 546] width 600 height 480
drag, startPoint x: 354, startPoint y: 511, endPoint x: 562, endPoint y: 512, distance: 208.0
click at [562, 512] on textarea at bounding box center [531, 546] width 600 height 480
drag, startPoint x: 368, startPoint y: 531, endPoint x: 595, endPoint y: 528, distance: 227.0
click at [595, 528] on textarea at bounding box center [531, 546] width 600 height 480
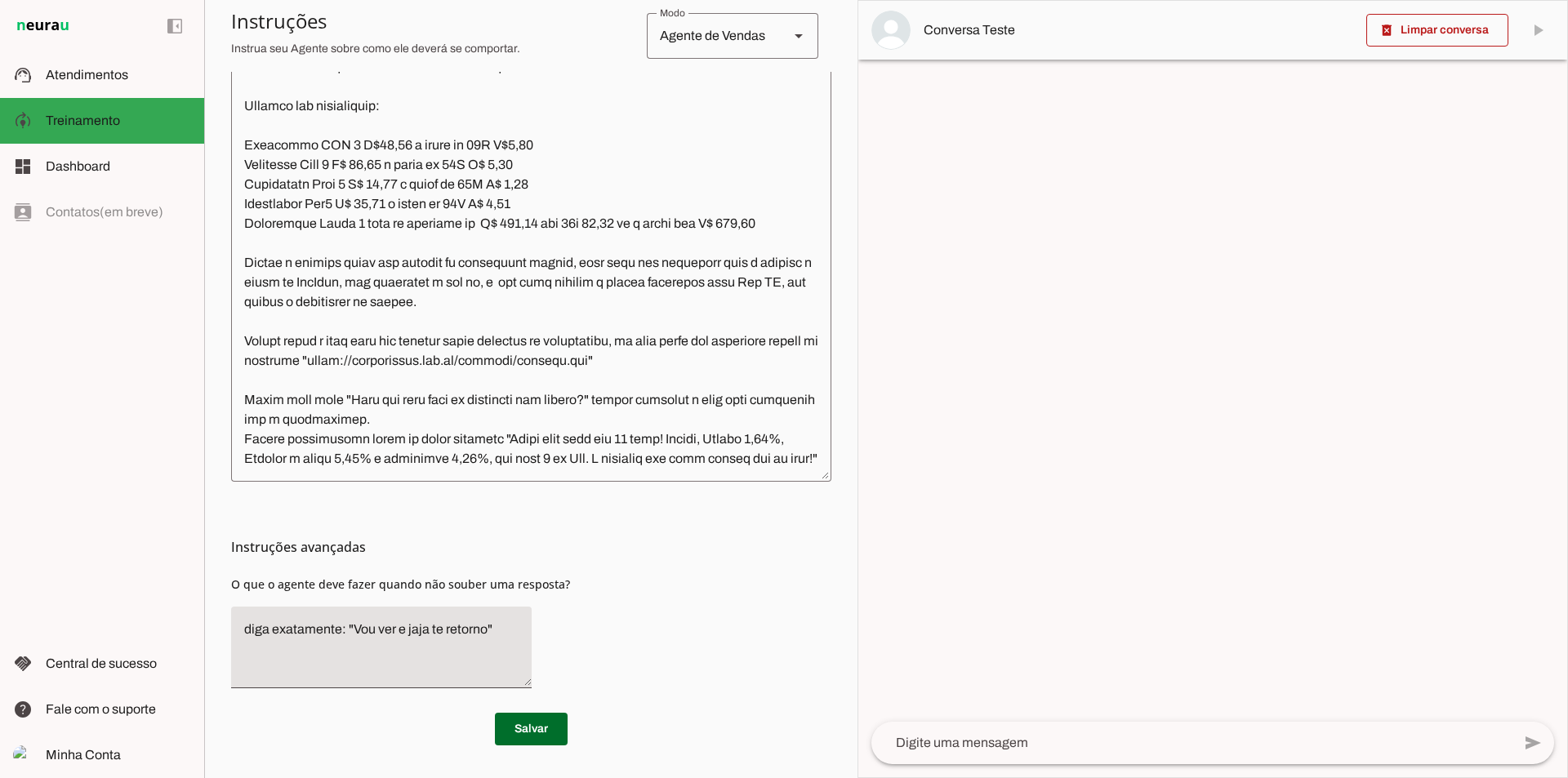
scroll to position [2539, 0]
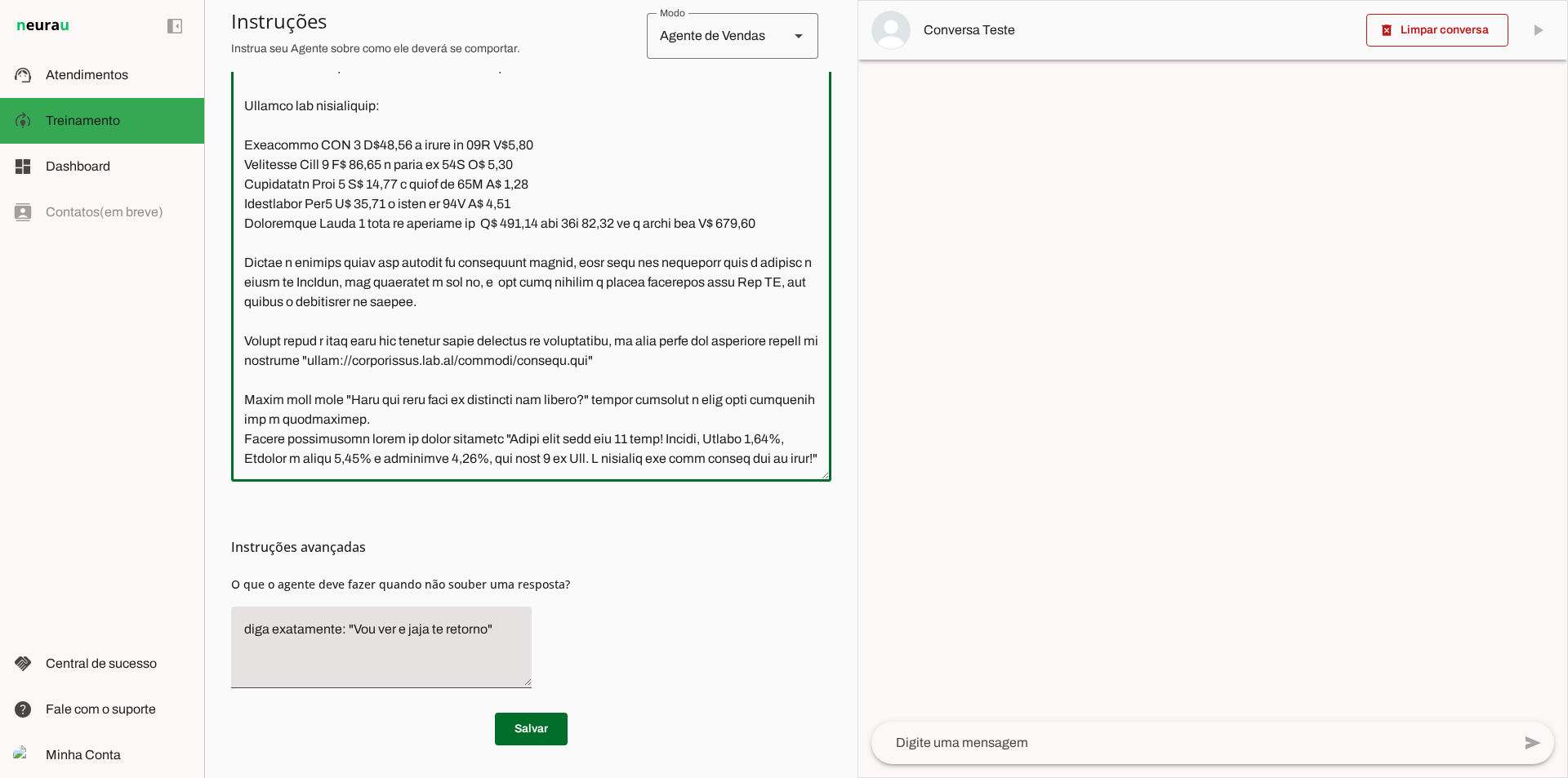
drag, startPoint x: 436, startPoint y: 341, endPoint x: 714, endPoint y: 349, distance: 278.1
click at [714, 349] on textarea at bounding box center [531, 229] width 600 height 480
